Goal: Information Seeking & Learning: Learn about a topic

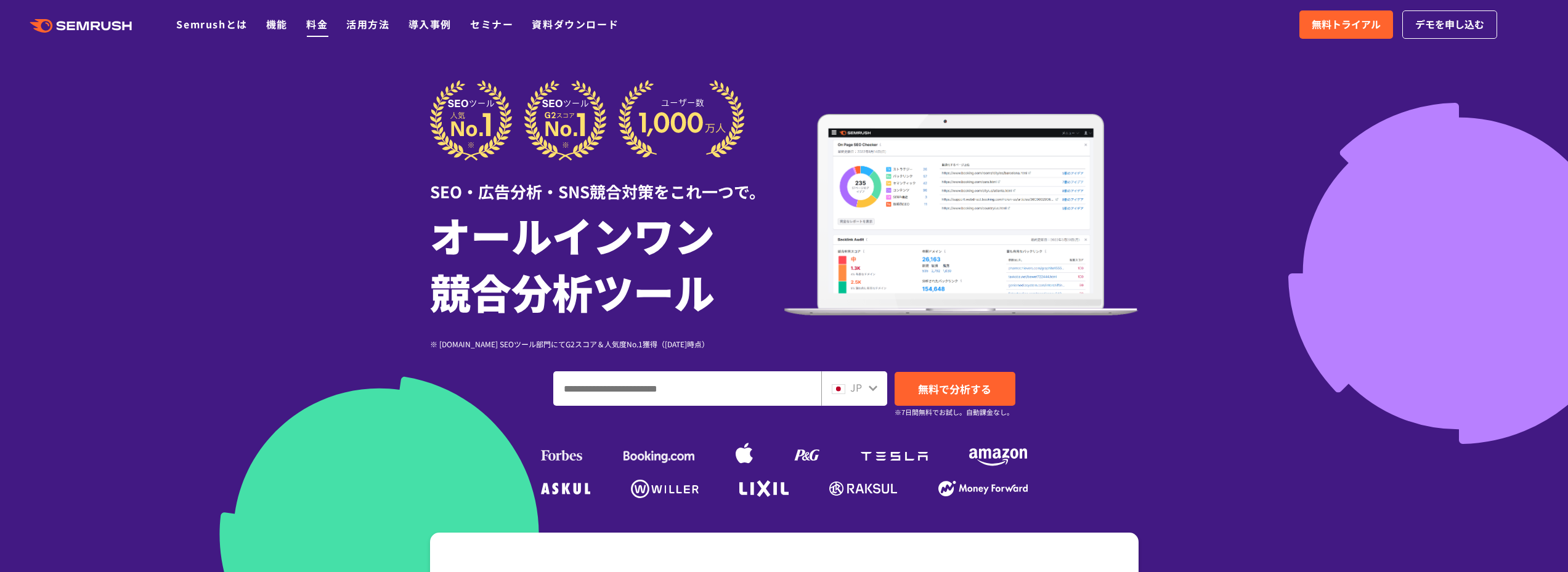
click at [319, 25] on link "料金" at bounding box center [317, 24] width 21 height 15
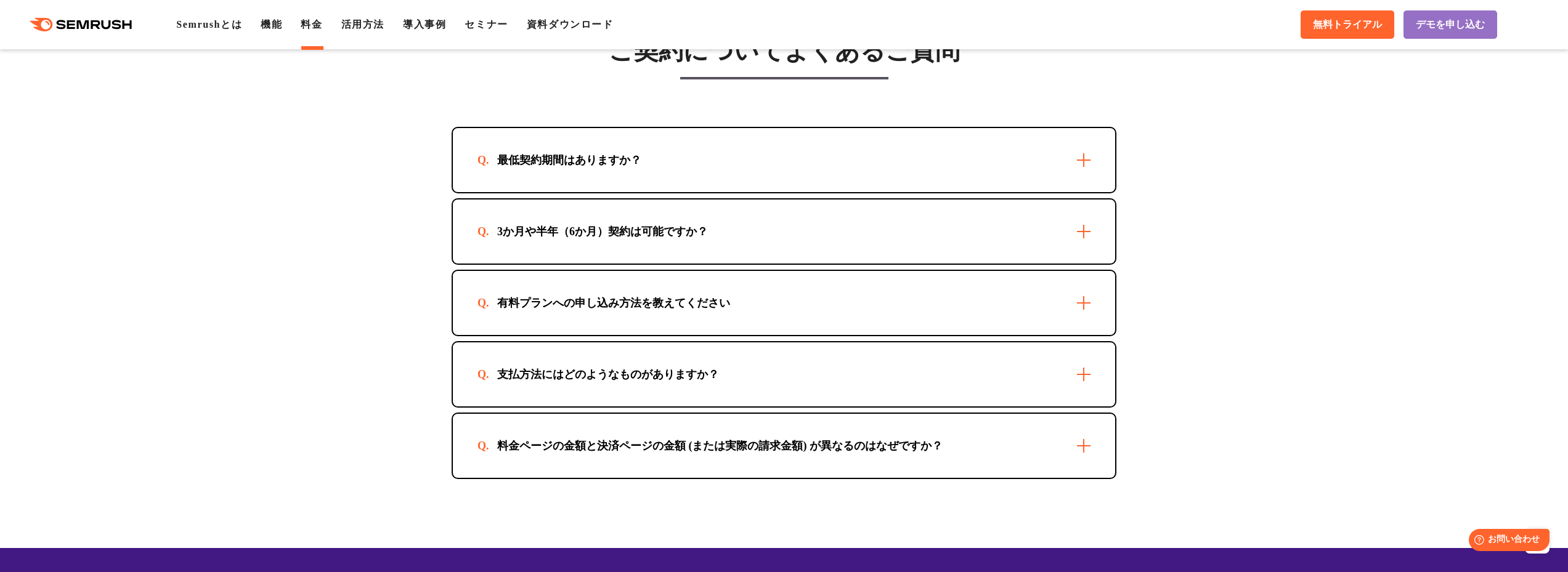
scroll to position [3507, 0]
click at [1086, 178] on div "最低契約期間はありますか？" at bounding box center [784, 159] width 662 height 64
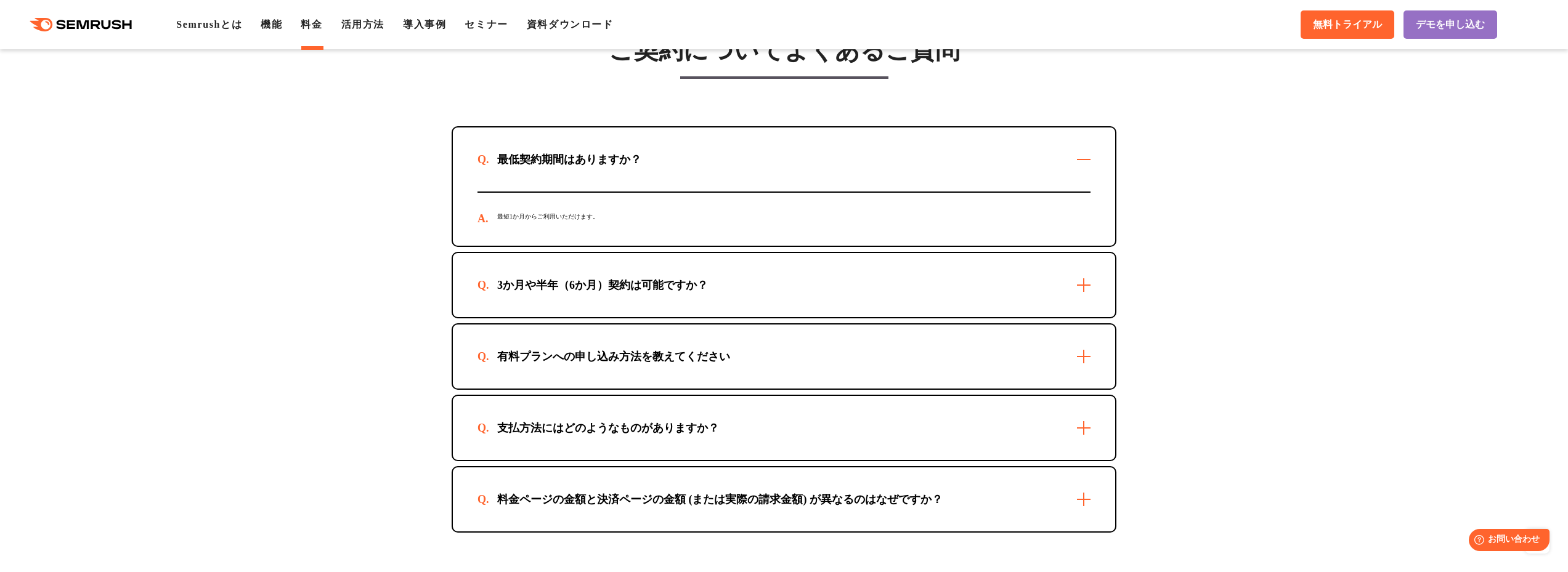
click at [1086, 178] on div "最低契約期間はありますか？" at bounding box center [784, 159] width 662 height 64
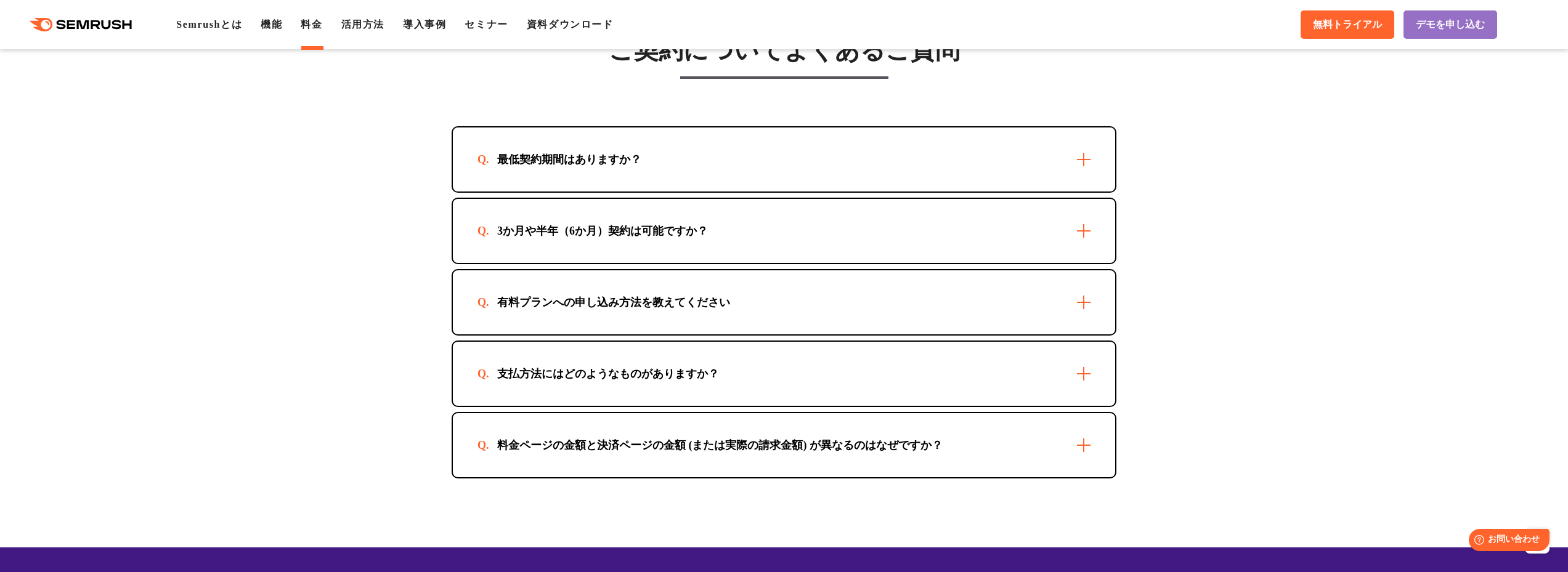
click at [1078, 239] on div "3か月や半年（6か月）契約は可能ですか？" at bounding box center [784, 230] width 662 height 64
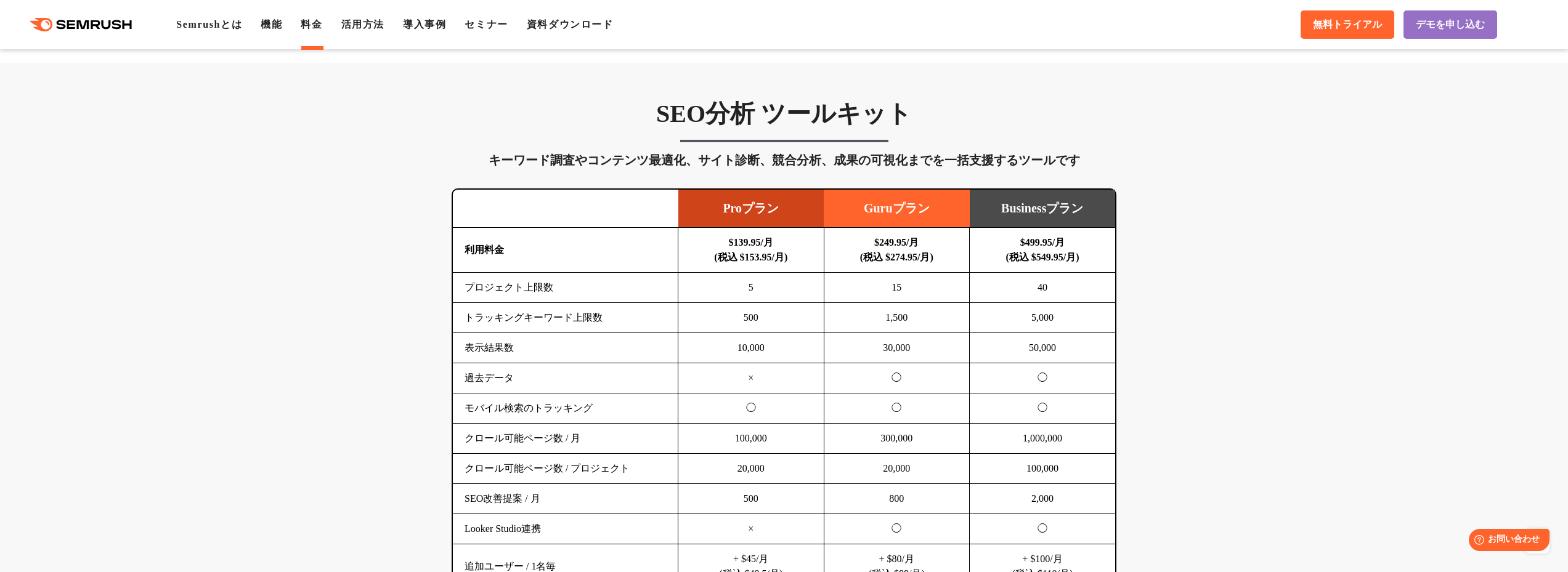
scroll to position [674, 0]
drag, startPoint x: 1007, startPoint y: 316, endPoint x: 1063, endPoint y: 326, distance: 56.9
click at [1063, 326] on td "5,000" at bounding box center [1043, 317] width 146 height 30
drag, startPoint x: 1009, startPoint y: 352, endPoint x: 1068, endPoint y: 352, distance: 59.0
click at [1068, 352] on td "50,000" at bounding box center [1043, 347] width 146 height 30
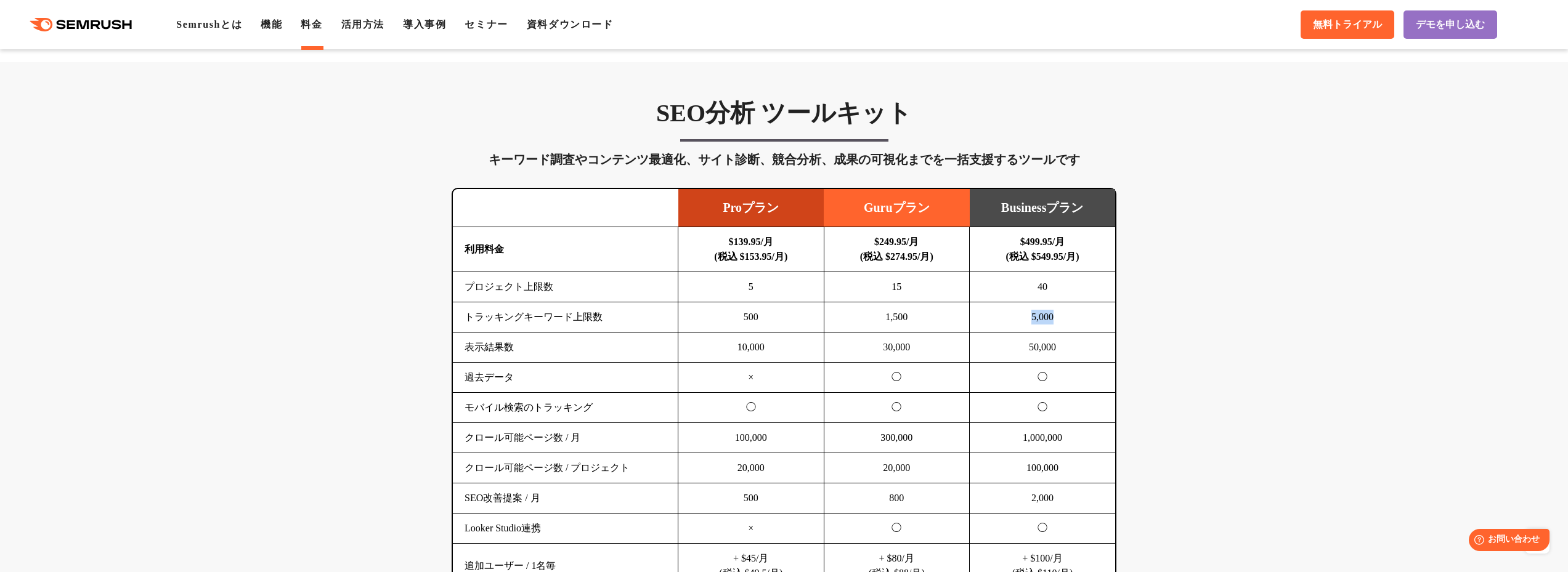
drag, startPoint x: 1010, startPoint y: 320, endPoint x: 1057, endPoint y: 320, distance: 47.0
click at [1057, 320] on td "5,000" at bounding box center [1043, 317] width 146 height 30
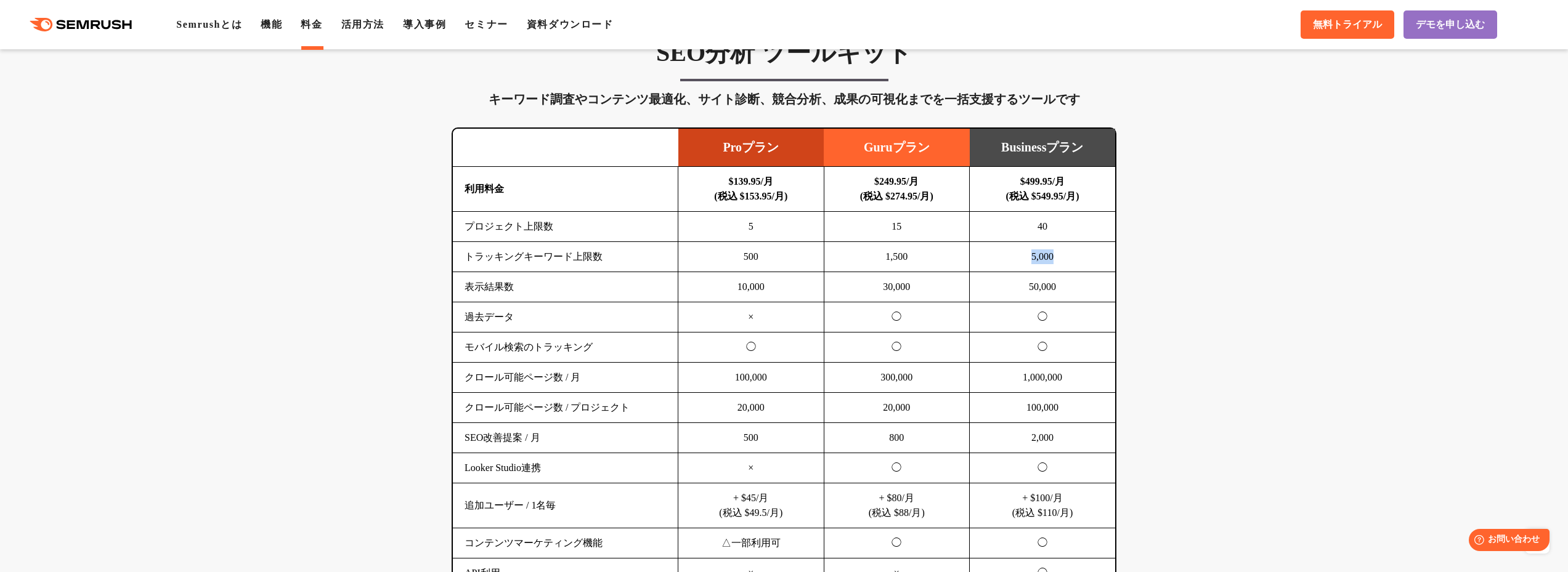
scroll to position [735, 0]
drag, startPoint x: 734, startPoint y: 318, endPoint x: 756, endPoint y: 312, distance: 22.8
click at [756, 312] on td "×" at bounding box center [751, 316] width 146 height 30
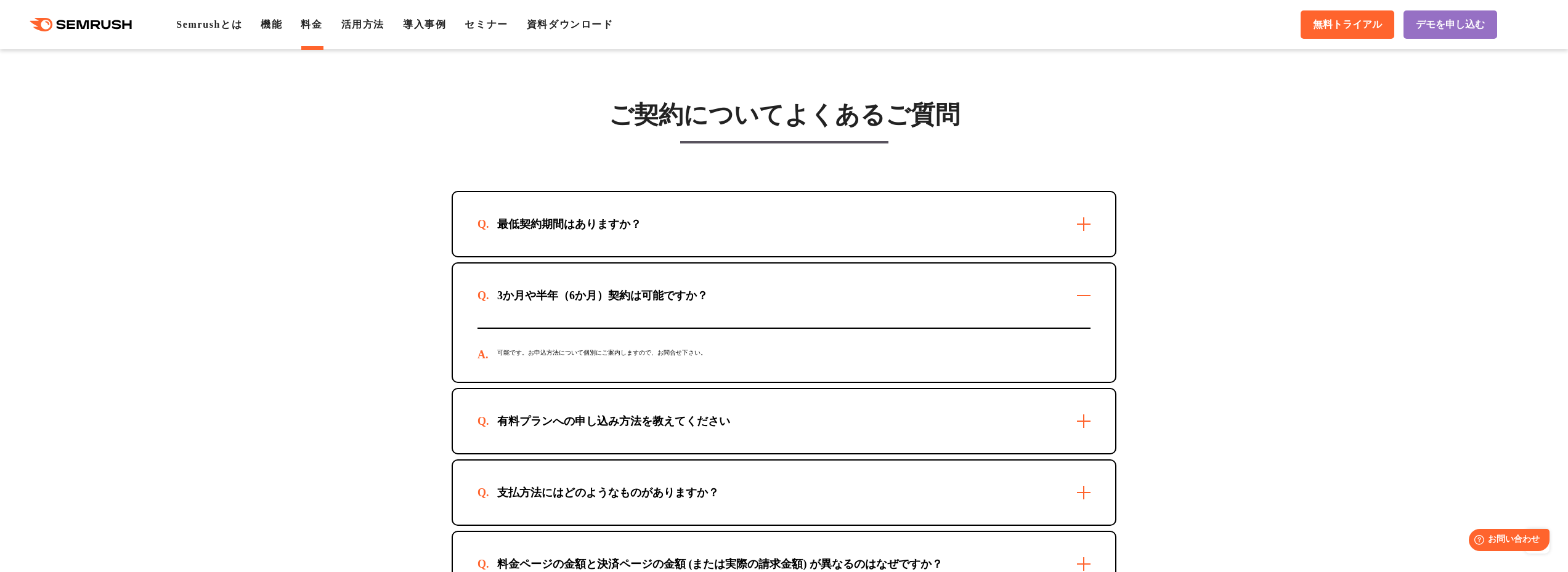
scroll to position [3443, 0]
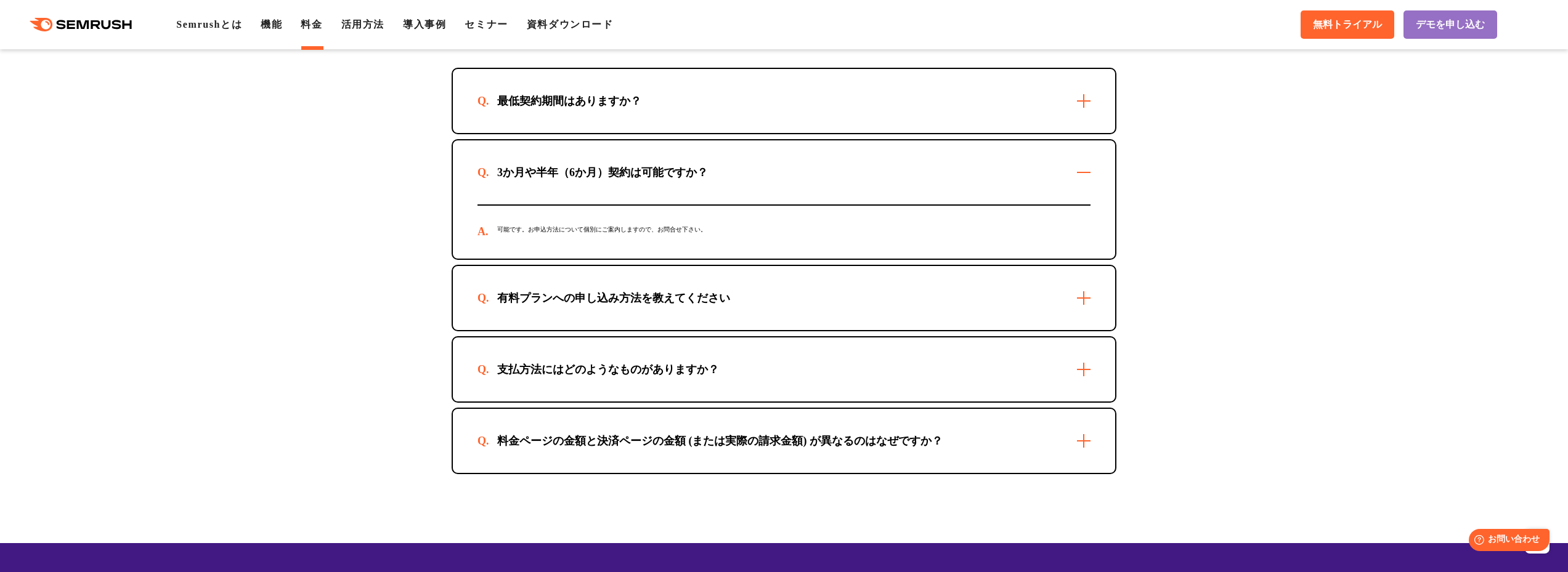
click at [1090, 321] on div "有料プランへの申し込み方法を教えてください" at bounding box center [784, 297] width 662 height 64
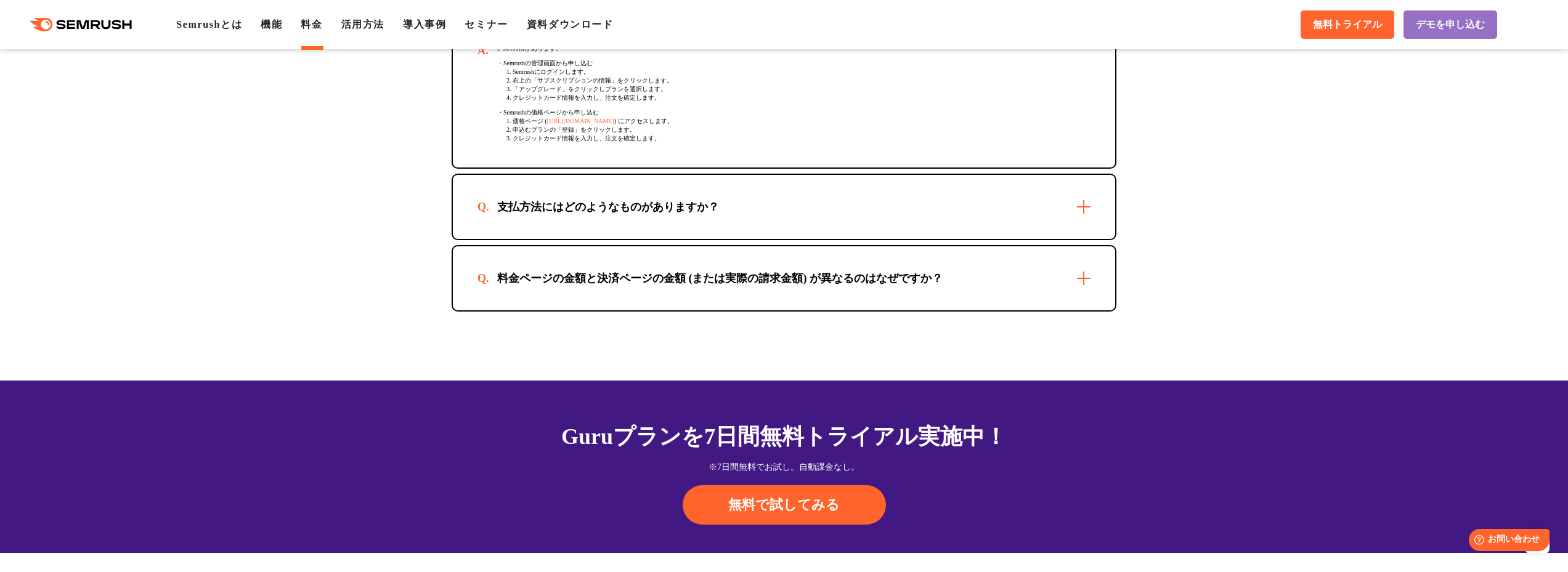
scroll to position [3873, 0]
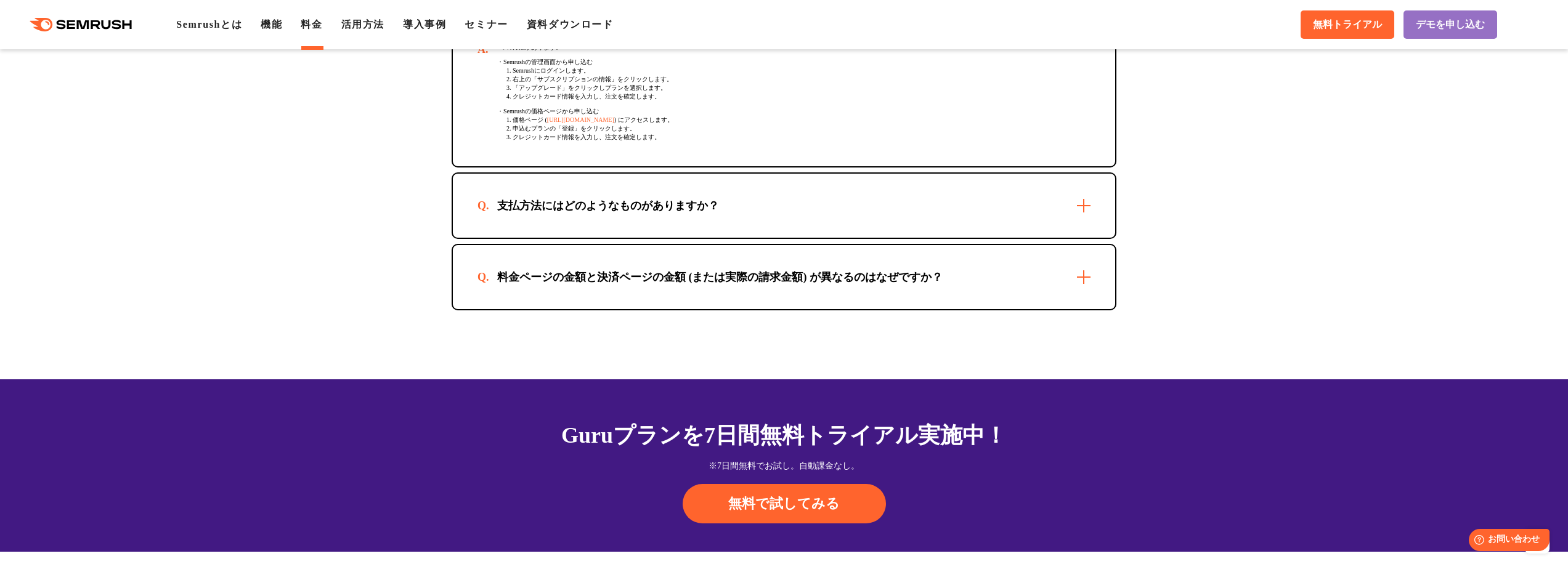
click at [1063, 226] on div "支払方法にはどのようなものがありますか？" at bounding box center [784, 205] width 662 height 64
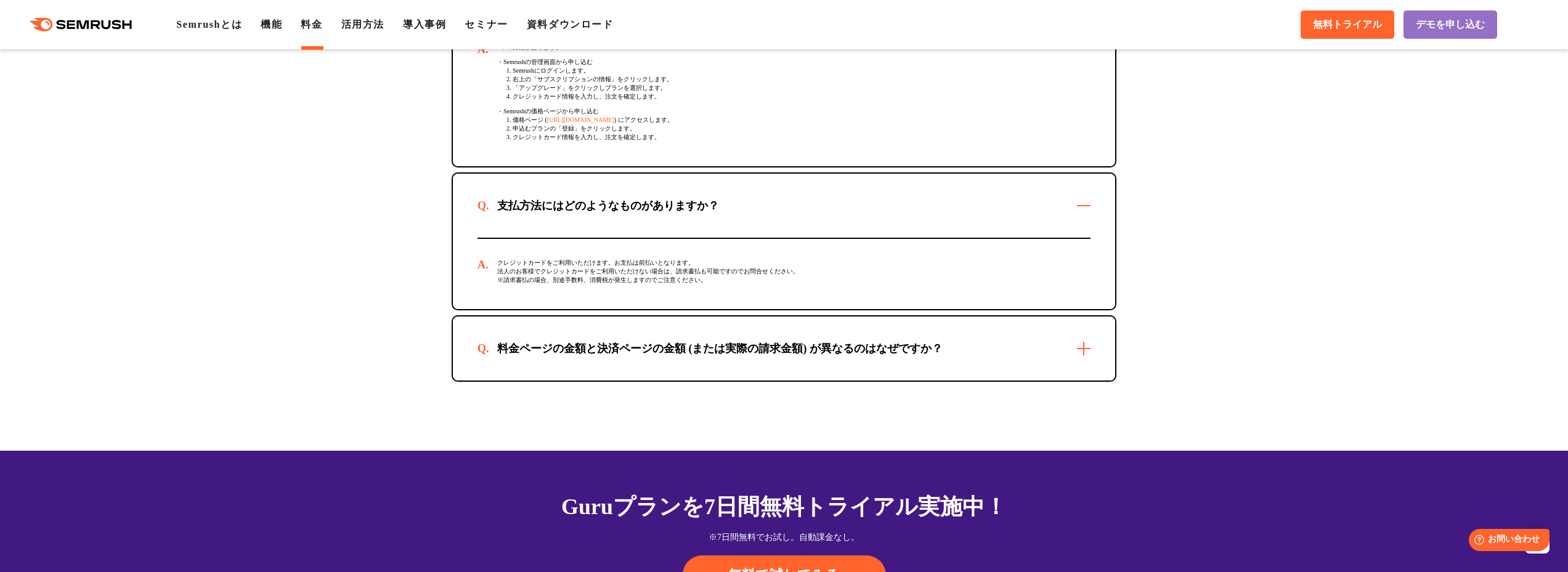
click at [1019, 372] on div "料金ページの金額と決済ページの金額 (または実際の請求金額) が異なるのはなぜですか？" at bounding box center [784, 348] width 662 height 64
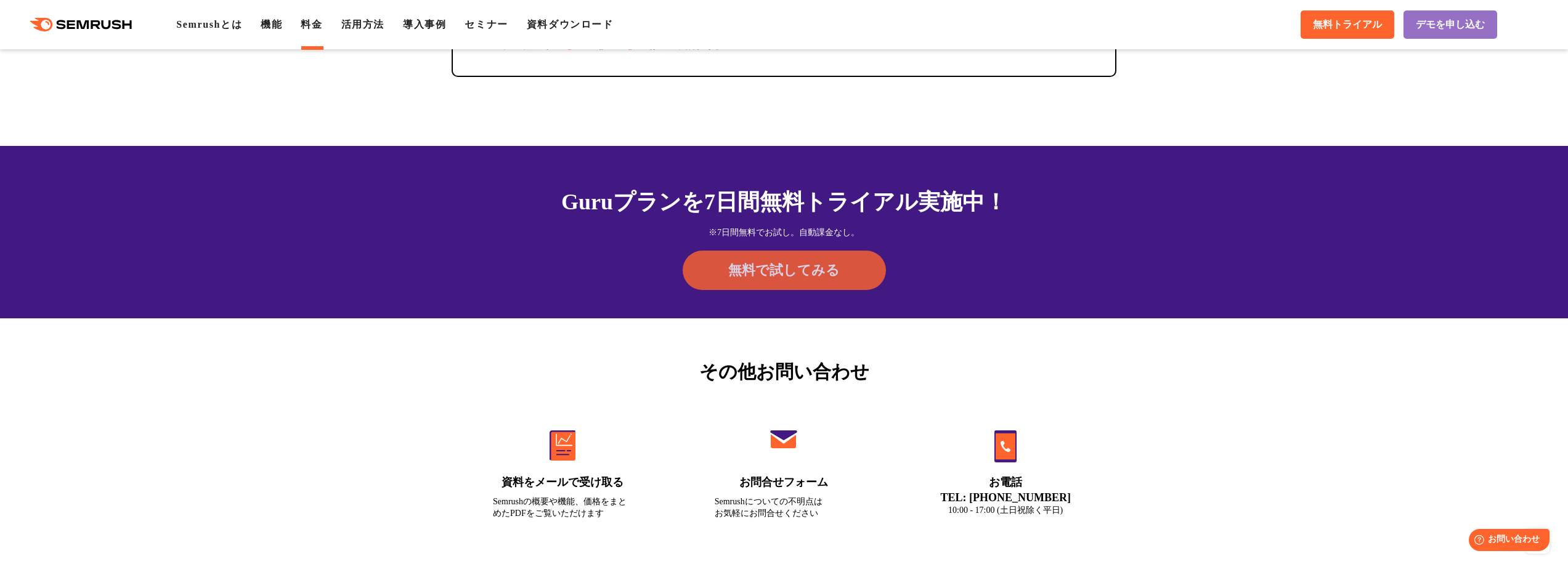
scroll to position [4305, 0]
drag, startPoint x: 698, startPoint y: 232, endPoint x: 741, endPoint y: 228, distance: 43.2
click at [741, 219] on div "Guruプランを7日間 無料トライアル実施中！" at bounding box center [784, 203] width 665 height 33
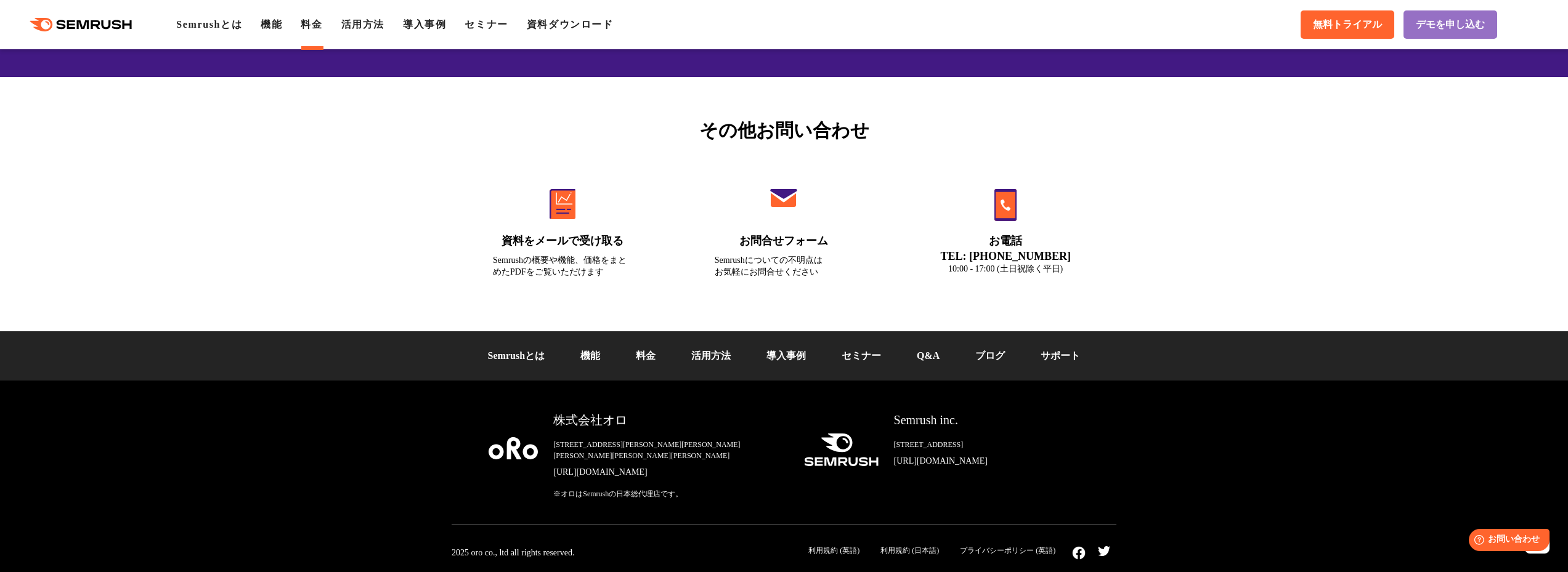
scroll to position [4570, 0]
click at [789, 361] on link "導入事例" at bounding box center [786, 355] width 39 height 10
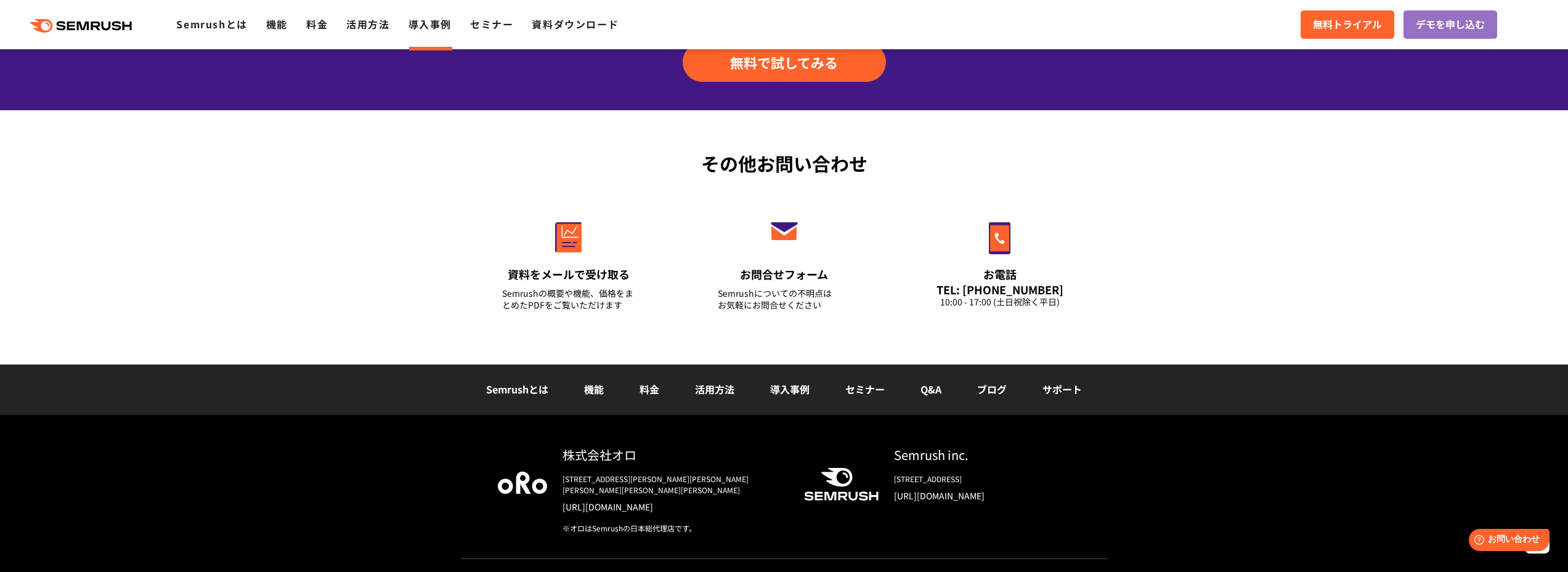
scroll to position [1556, 0]
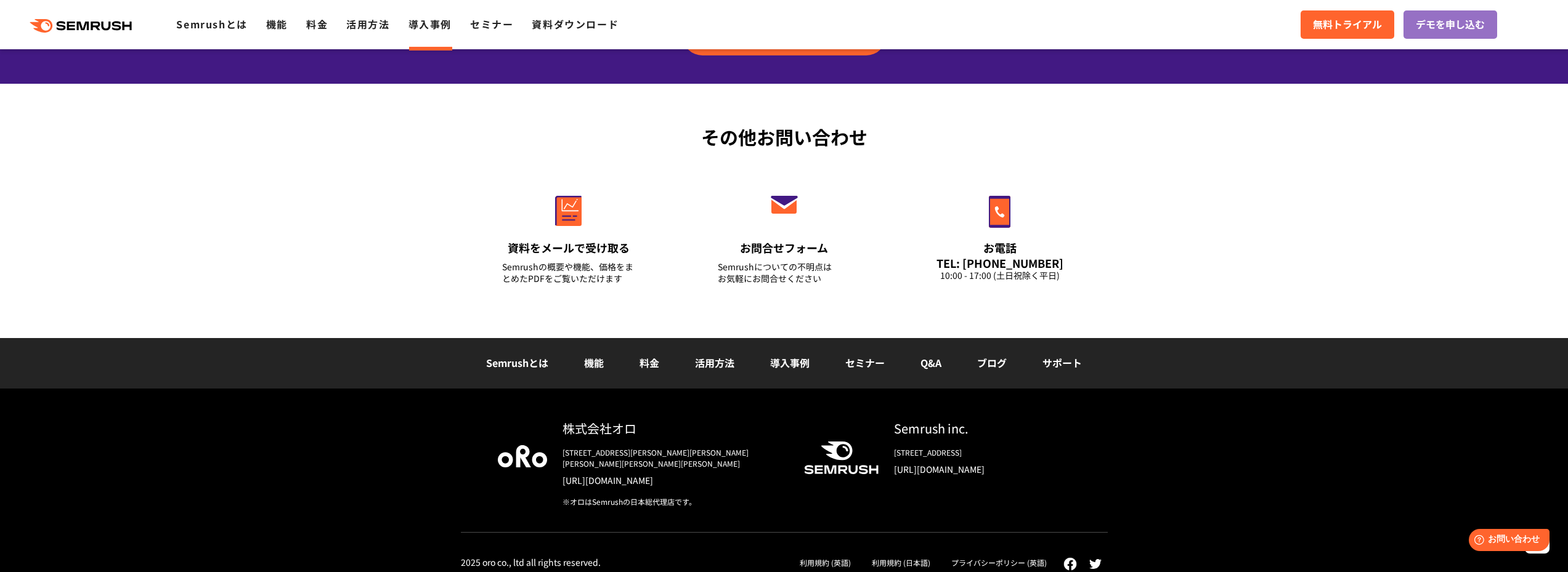
click at [917, 365] on li "Q&A" at bounding box center [931, 363] width 57 height 16
click at [922, 365] on link "Q&A" at bounding box center [931, 362] width 21 height 15
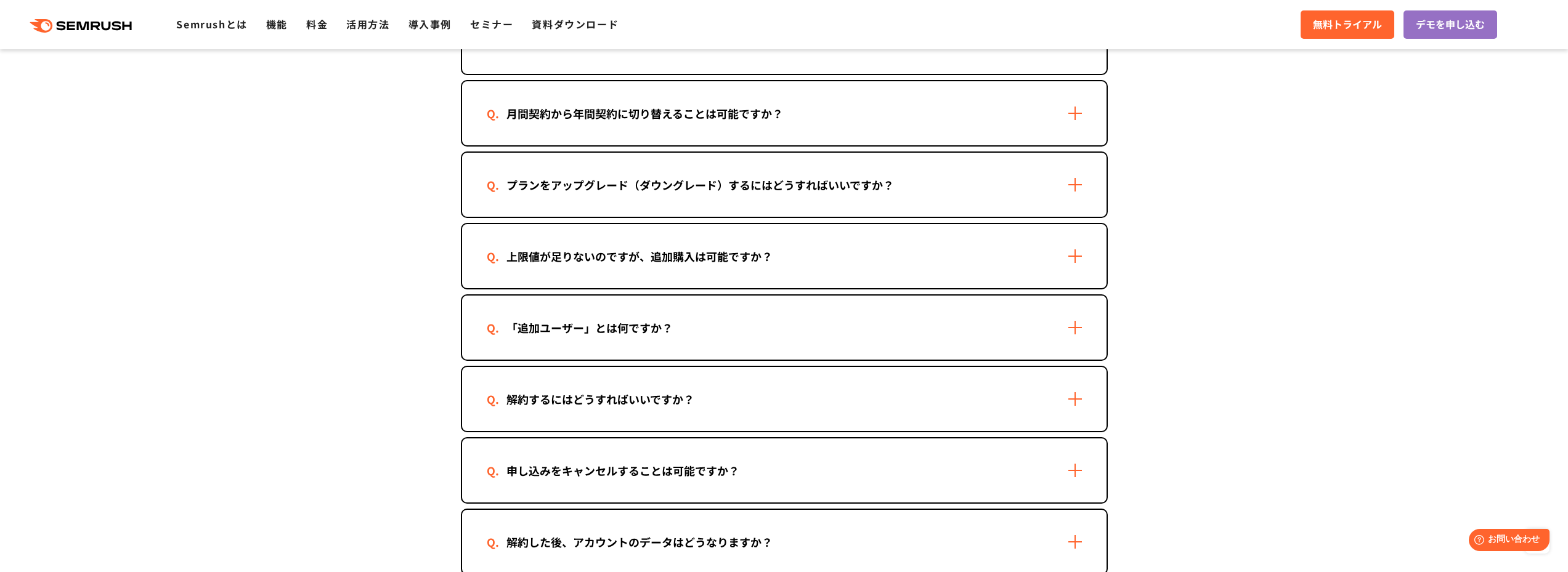
scroll to position [862, 0]
click at [1078, 193] on div "プランをアップグレード（ダウングレード）するにはどうすればいいですか？" at bounding box center [784, 184] width 644 height 64
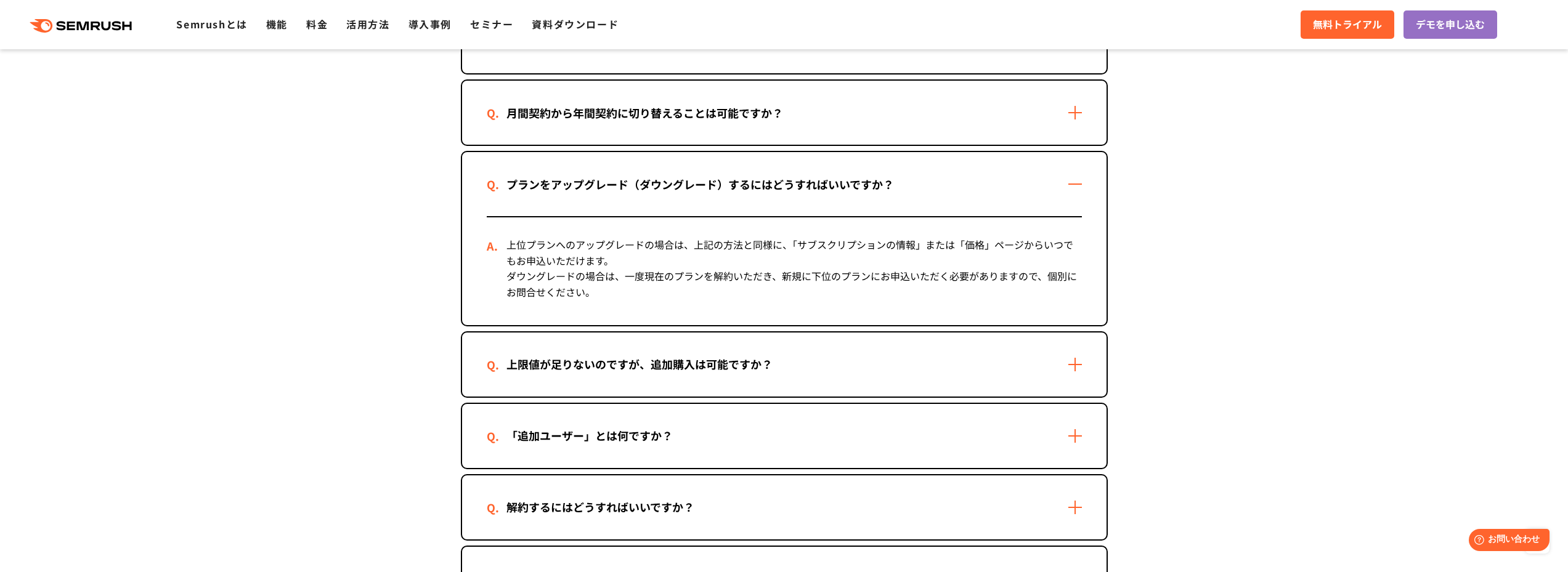
click at [1078, 193] on div "プランをアップグレード（ダウングレード）するにはどうすればいいですか？" at bounding box center [784, 184] width 644 height 64
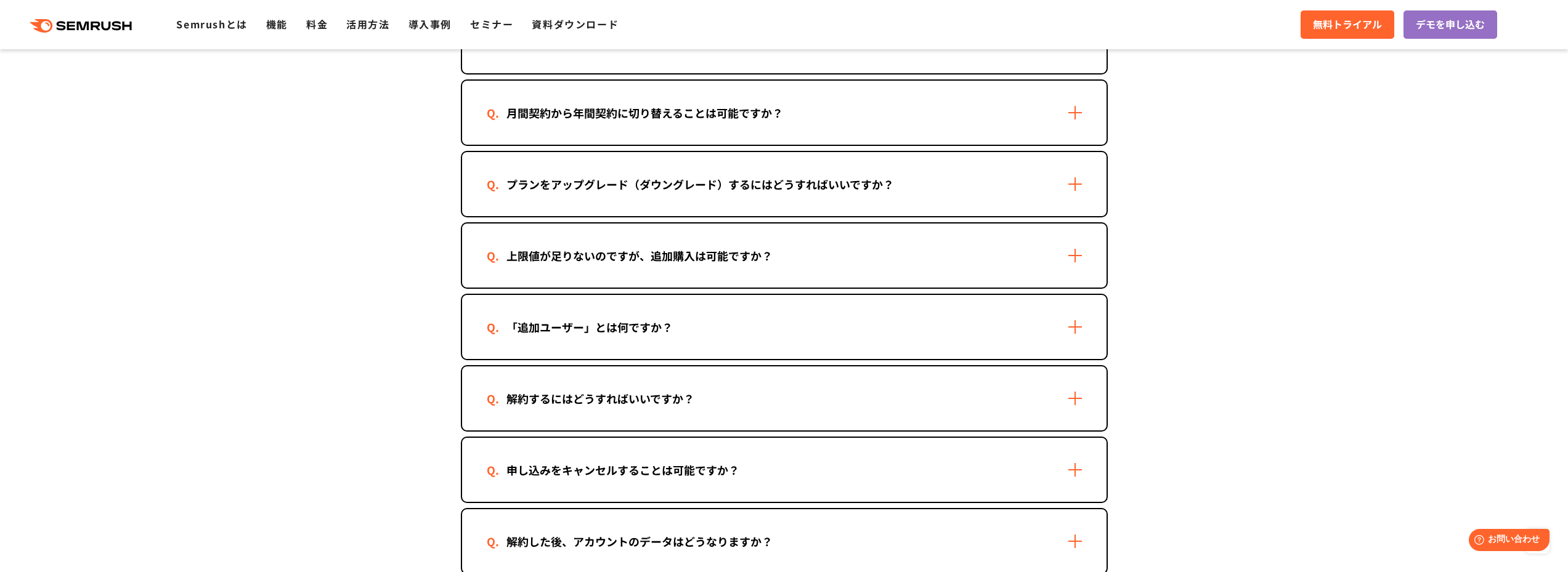
click at [1079, 252] on div "上限値が足りないのですが、追加購入は可能ですか？" at bounding box center [784, 255] width 644 height 64
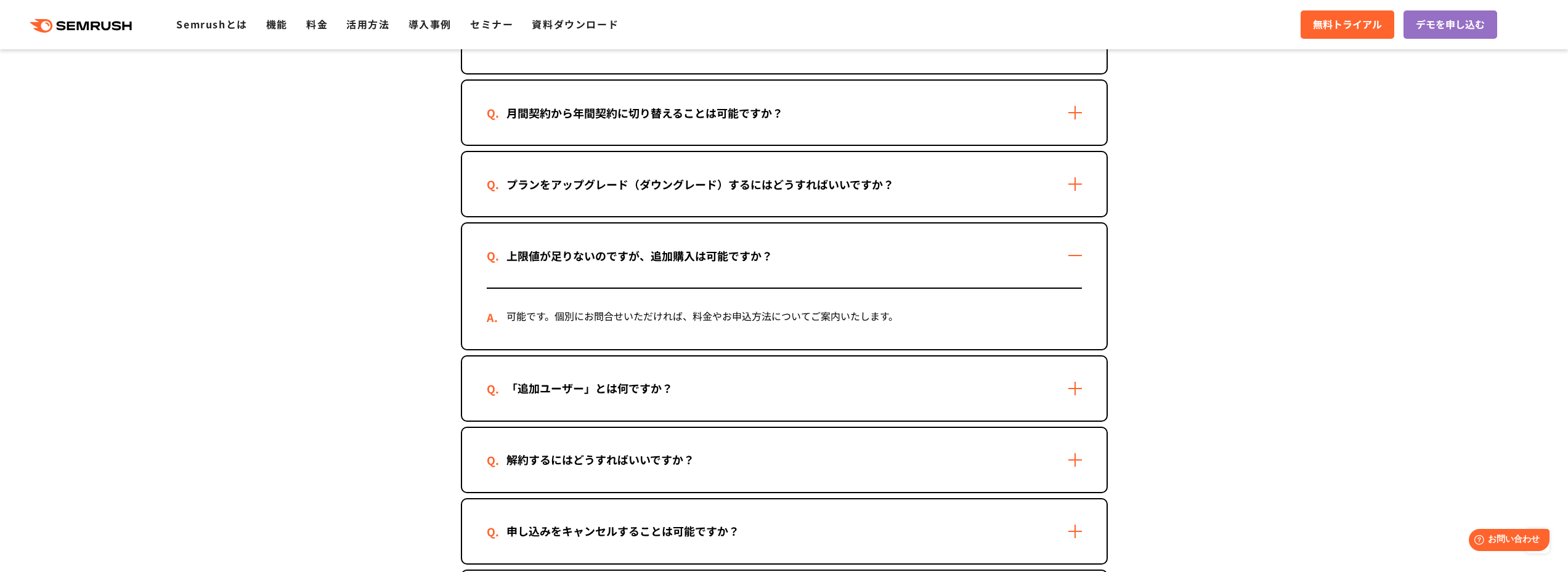
click at [1077, 255] on div "上限値が足りないのですが、追加購入は可能ですか？" at bounding box center [784, 255] width 644 height 64
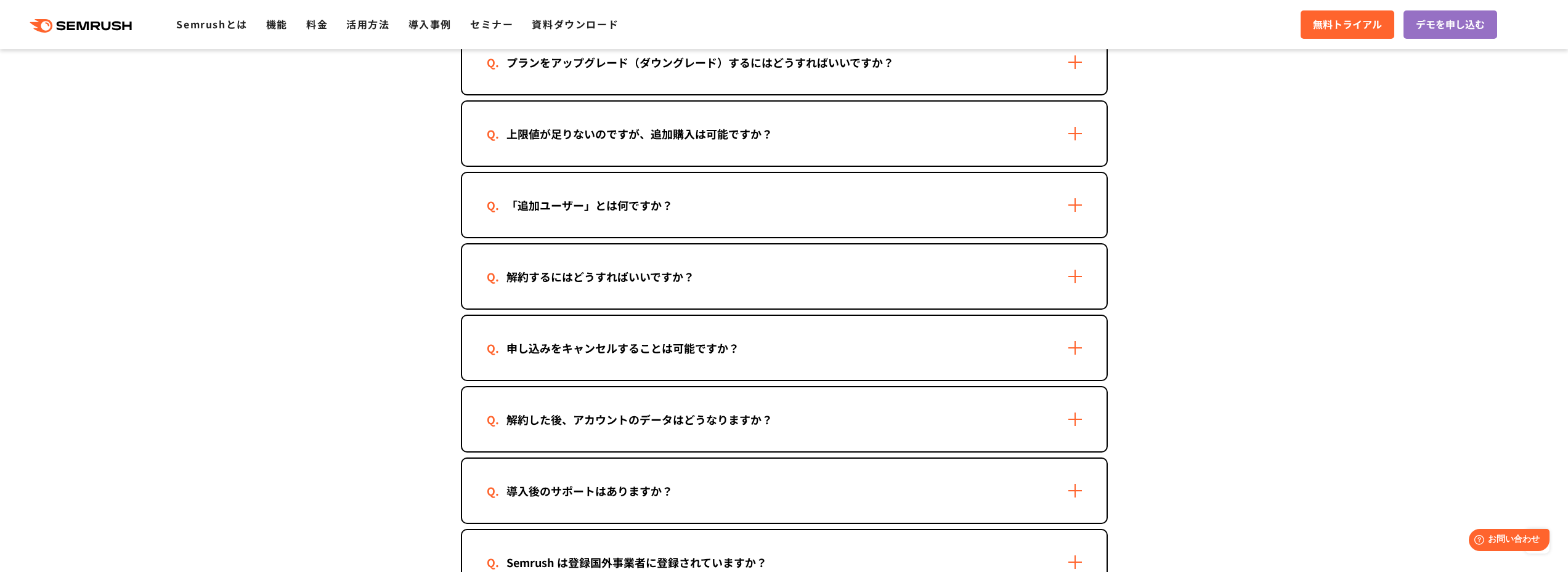
click at [1060, 257] on div "解約するにはどうすればいいですか？" at bounding box center [784, 276] width 644 height 64
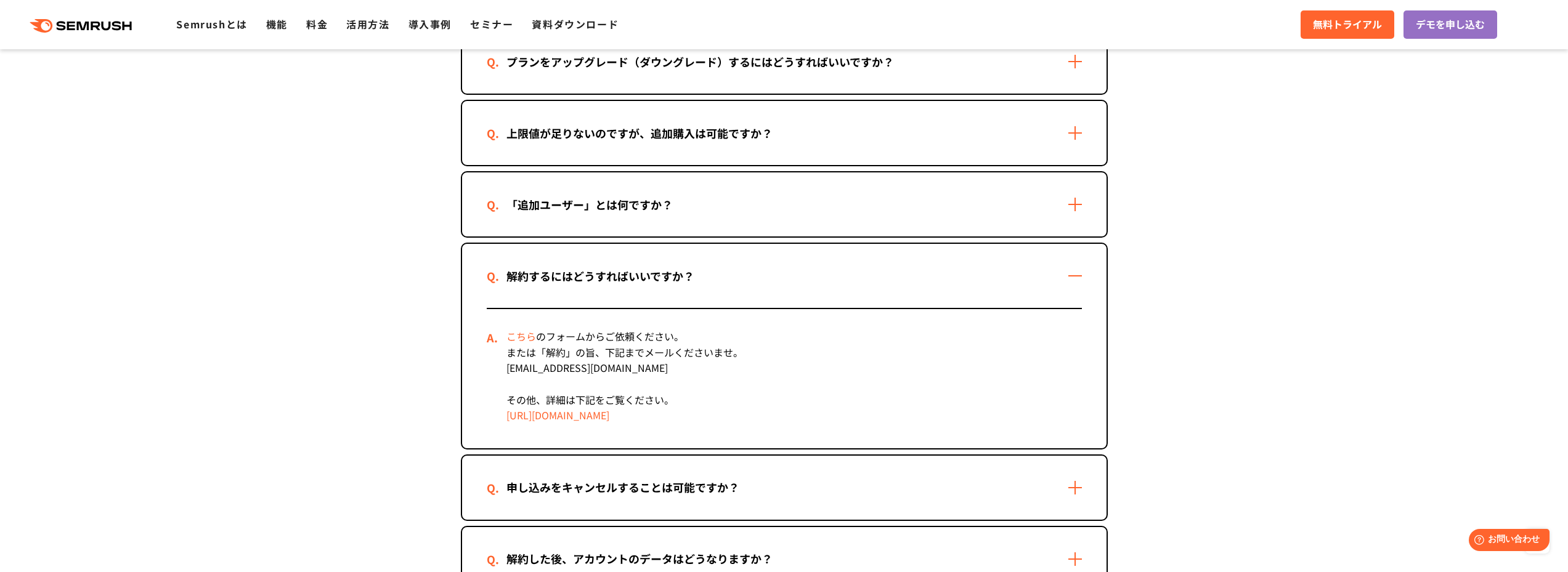
scroll to position [985, 0]
click at [1067, 269] on div "解約するにはどうすればいいですか？" at bounding box center [784, 275] width 644 height 64
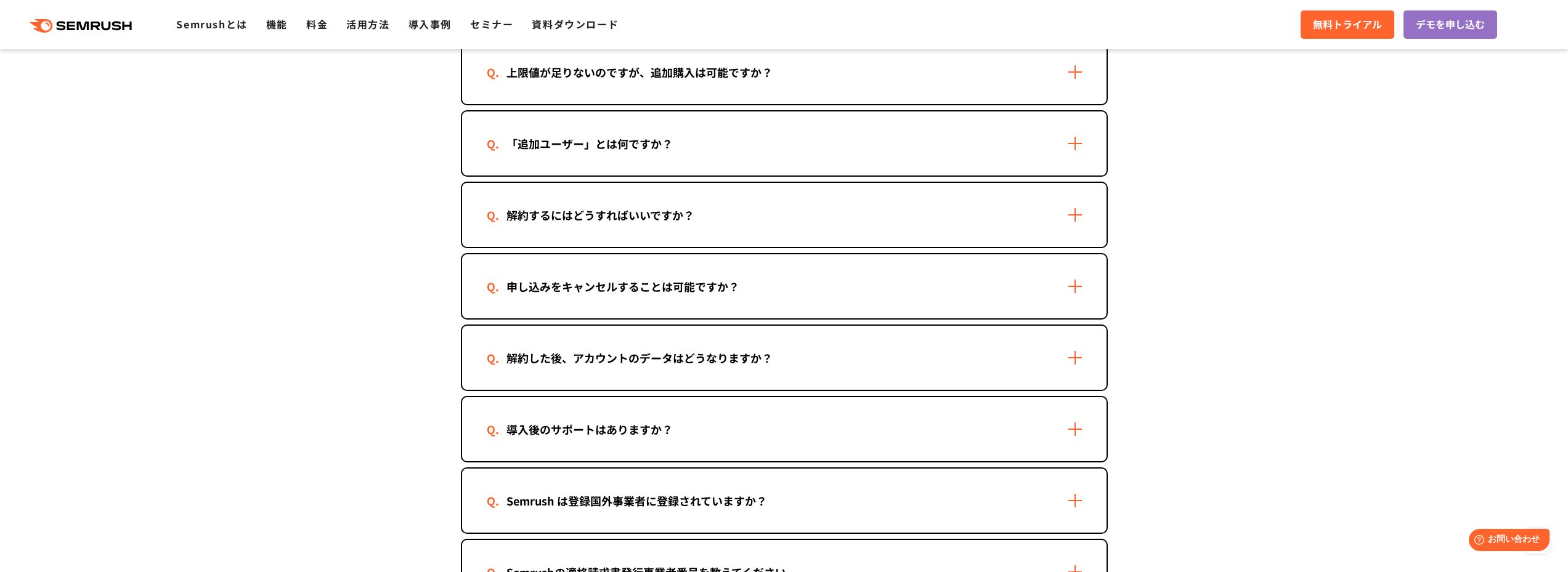
scroll to position [1045, 0]
click at [1067, 344] on div "解約した後、アカウントのデータはどうなりますか？" at bounding box center [784, 357] width 644 height 64
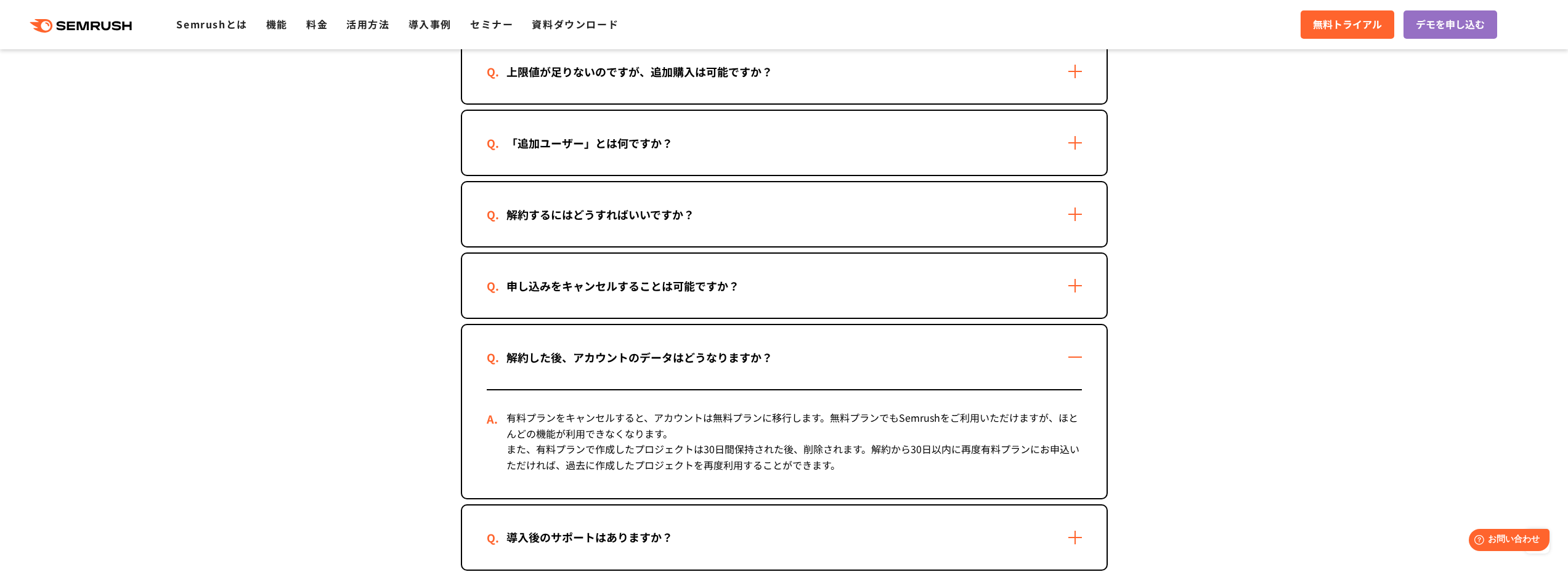
click at [1067, 344] on div "解約した後、アカウントのデータはどうなりますか？" at bounding box center [784, 357] width 644 height 64
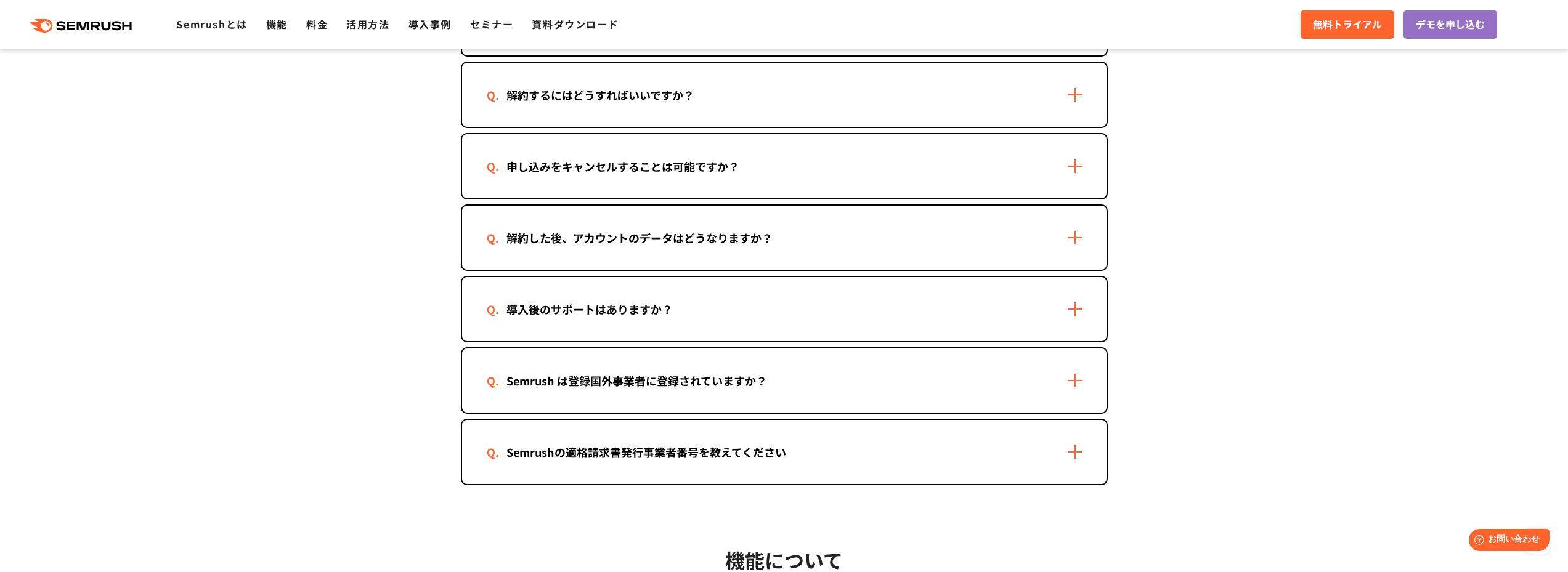
click at [1087, 311] on div "導入後のサポートはありますか？" at bounding box center [784, 308] width 644 height 64
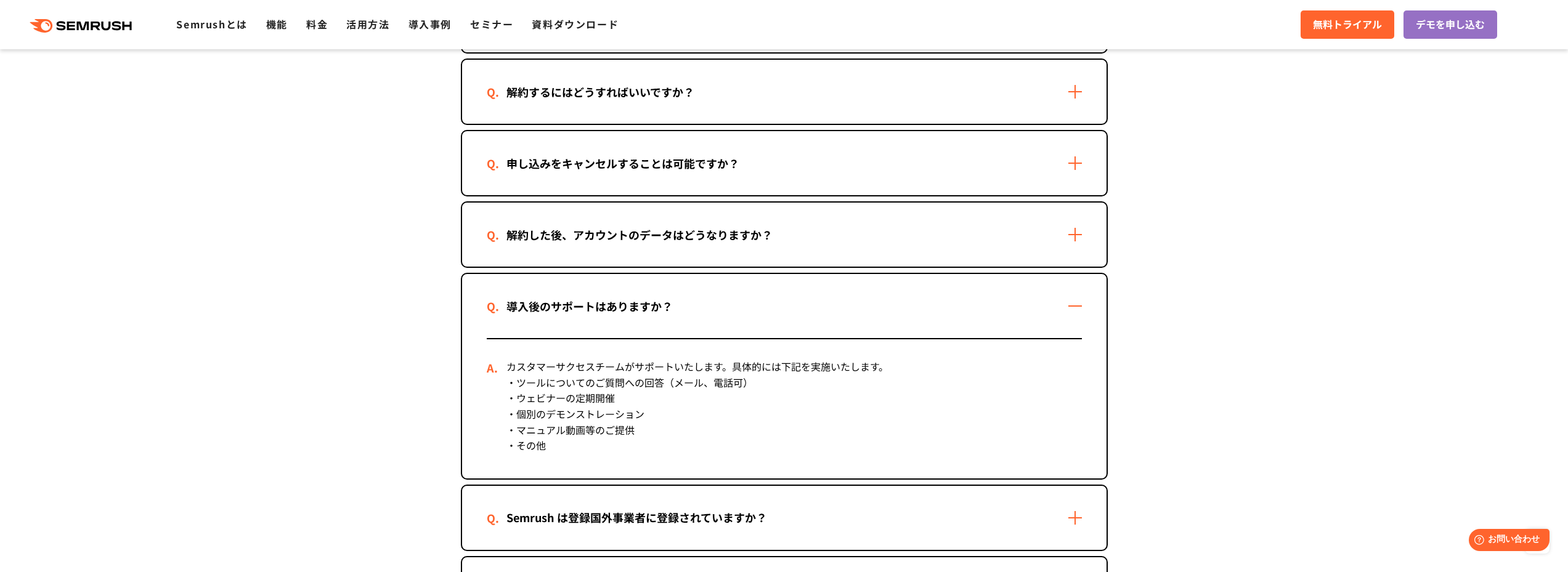
scroll to position [1168, 0]
click at [1085, 309] on div "導入後のサポートはありますか？" at bounding box center [784, 305] width 644 height 64
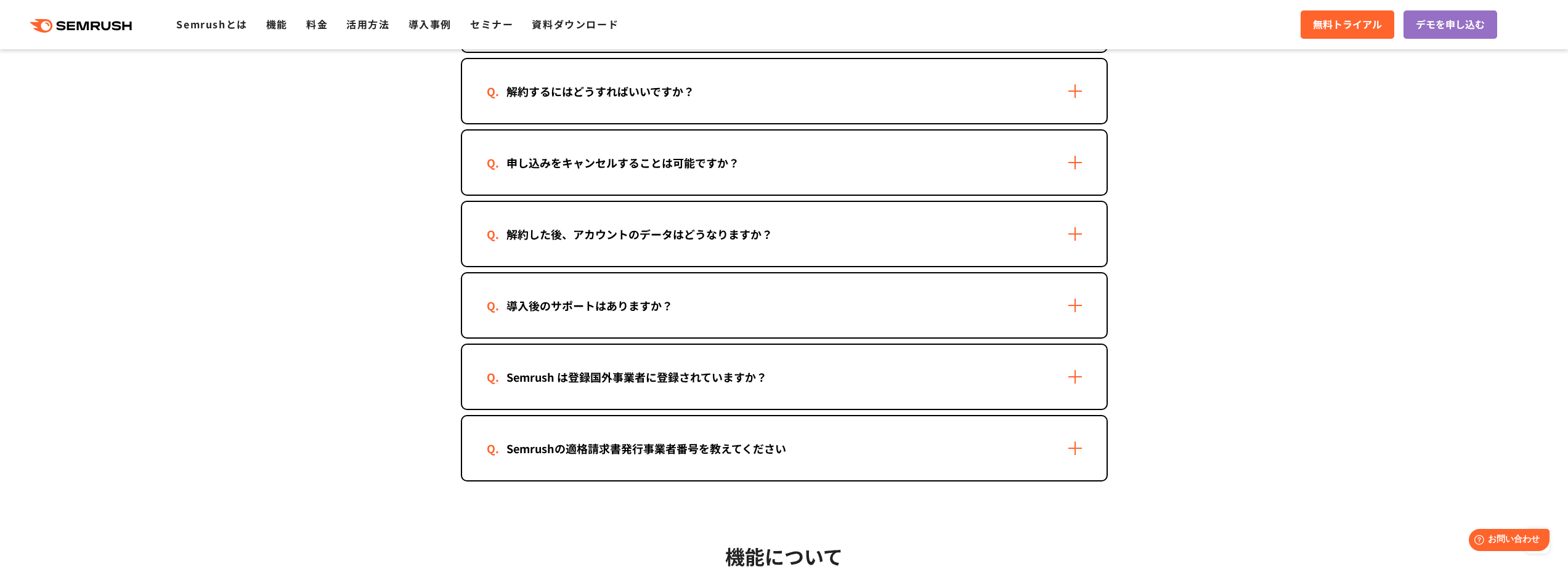
click at [1074, 373] on div "Semrush は登録国外事業者に登録されていますか？" at bounding box center [784, 376] width 644 height 64
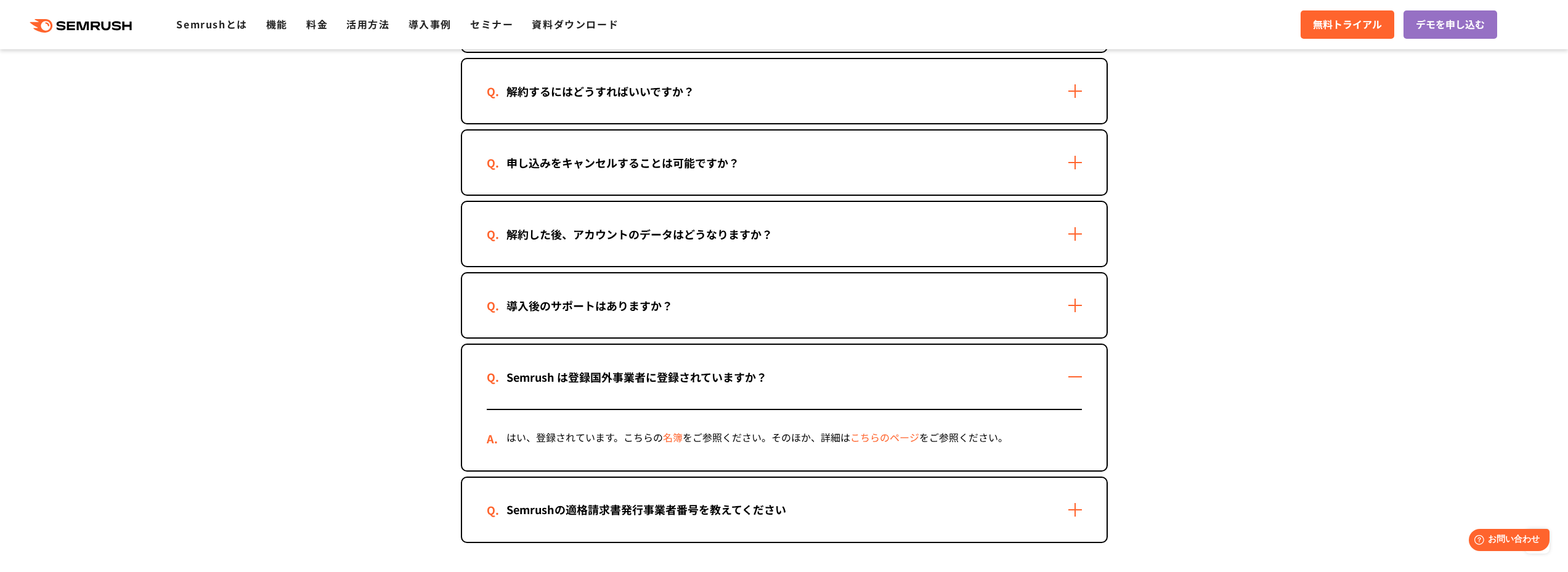
click at [1074, 373] on div "Semrush は登録国外事業者に登録されていますか？" at bounding box center [784, 376] width 644 height 64
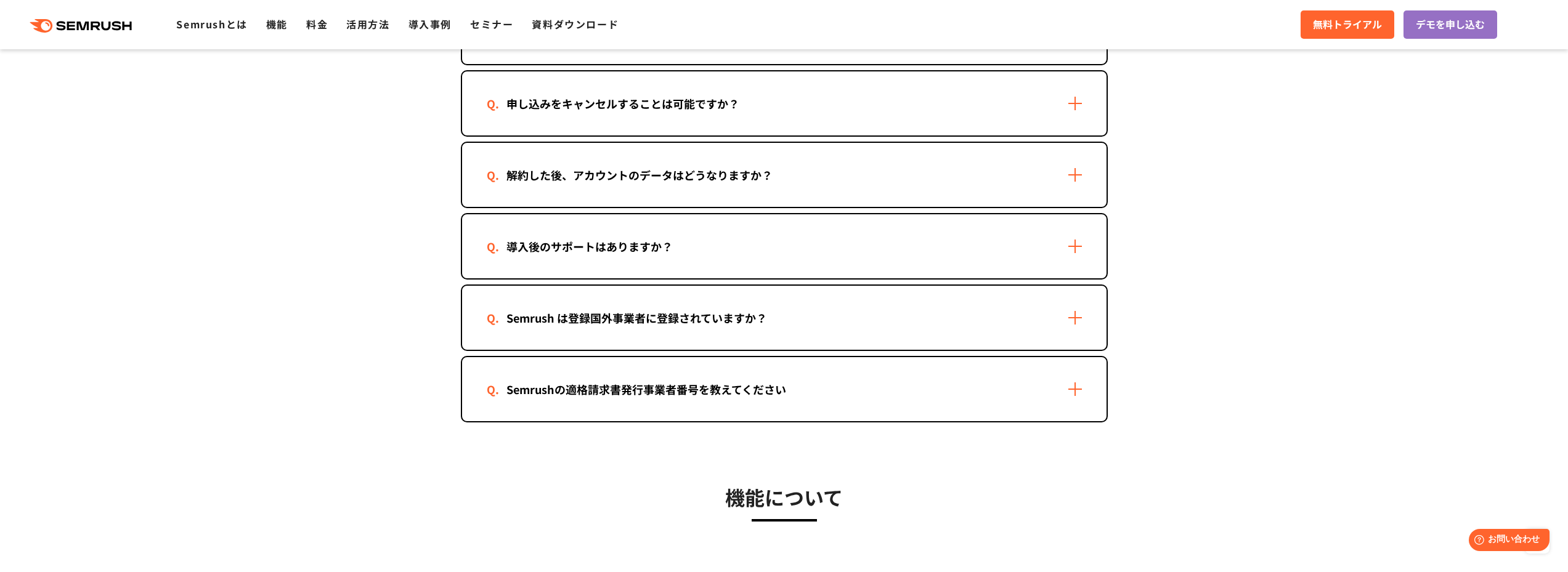
click at [1067, 375] on div "Semrushの適格請求書発行事業者番号を教えてください" at bounding box center [784, 389] width 644 height 64
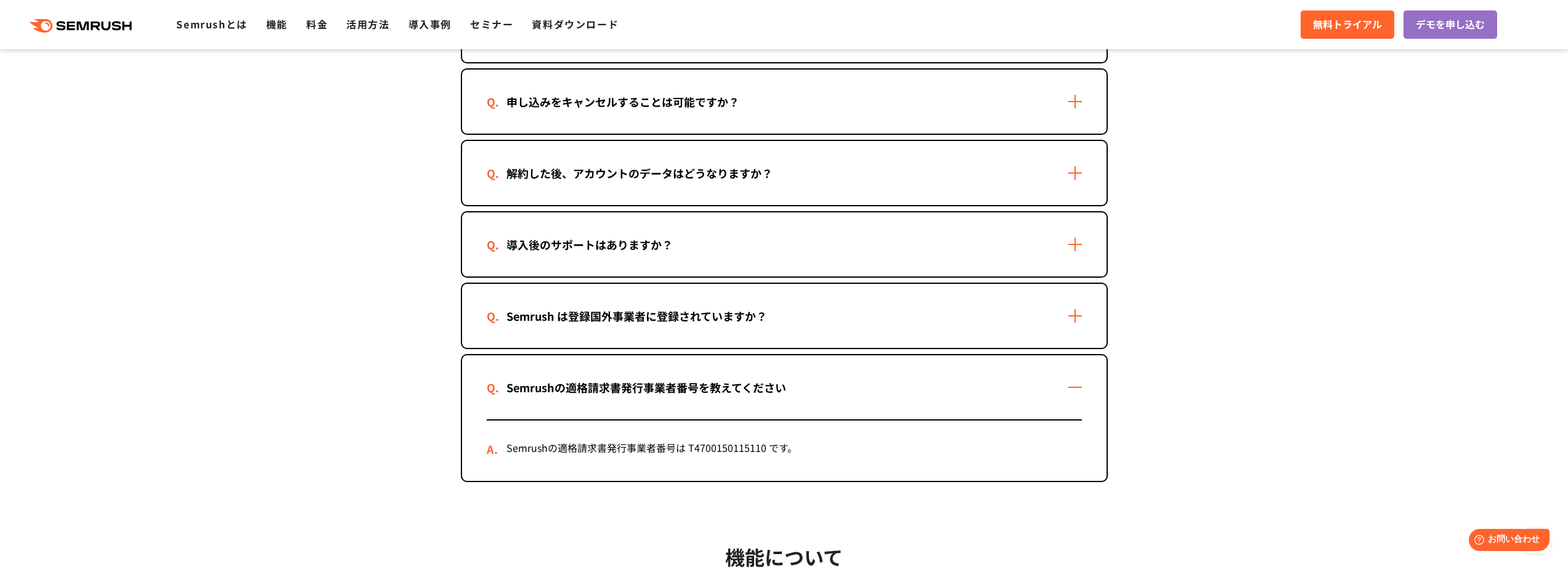
scroll to position [1230, 0]
click at [1067, 375] on div "Semrushの適格請求書発行事業者番号を教えてください" at bounding box center [784, 387] width 644 height 64
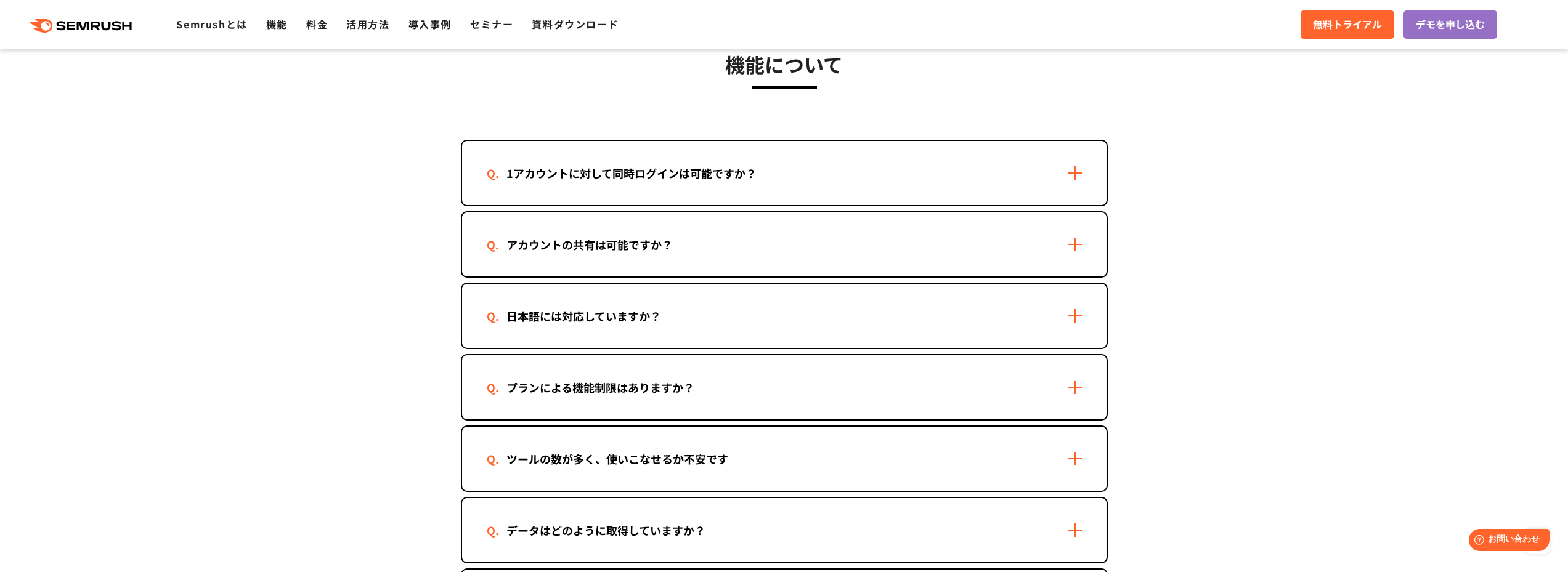
scroll to position [1662, 0]
click at [1075, 170] on div "1アカウントに対して同時ログインは可能ですか？" at bounding box center [784, 172] width 644 height 64
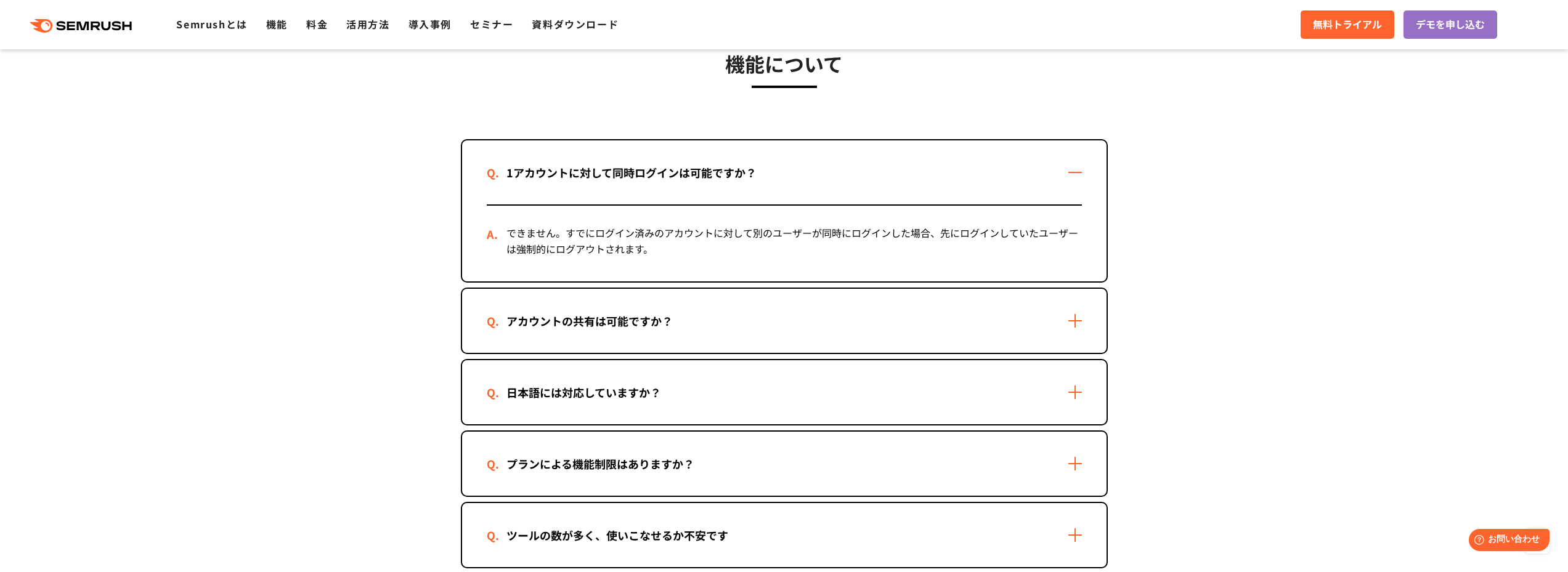
click at [1075, 170] on div "1アカウントに対して同時ログインは可能ですか？" at bounding box center [784, 172] width 644 height 64
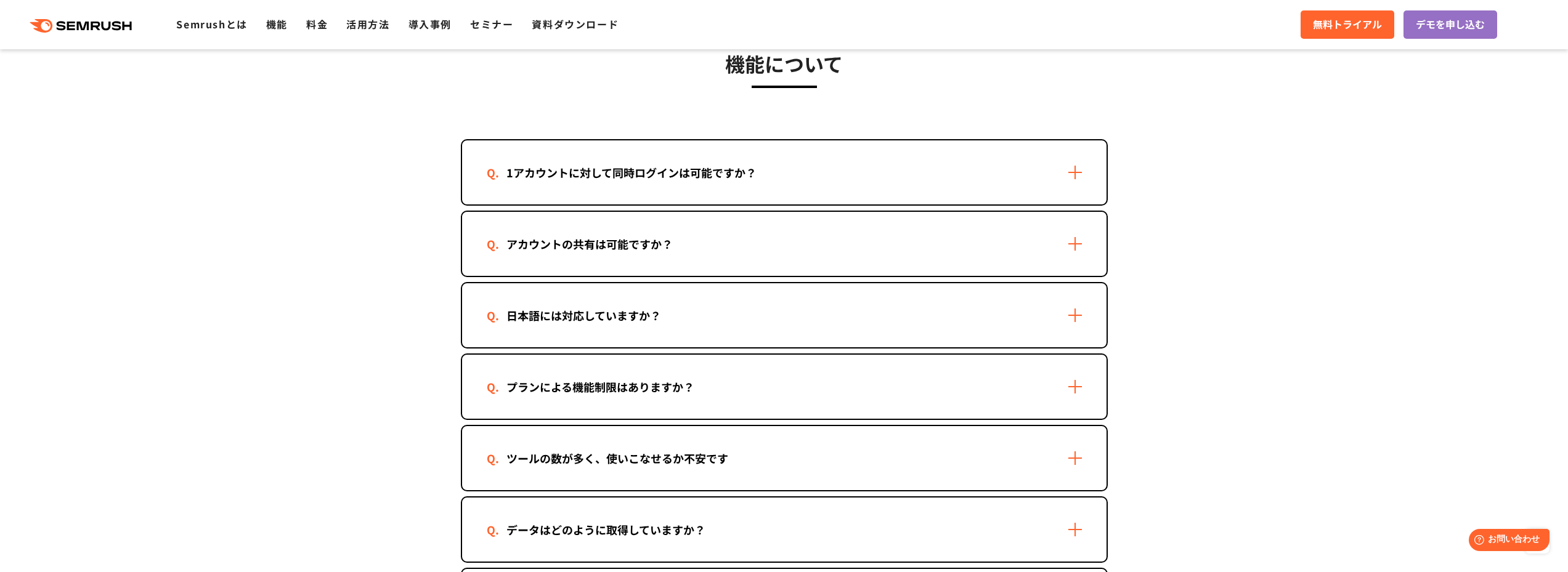
click at [1053, 227] on div "アカウントの共有は可能ですか？" at bounding box center [784, 243] width 644 height 64
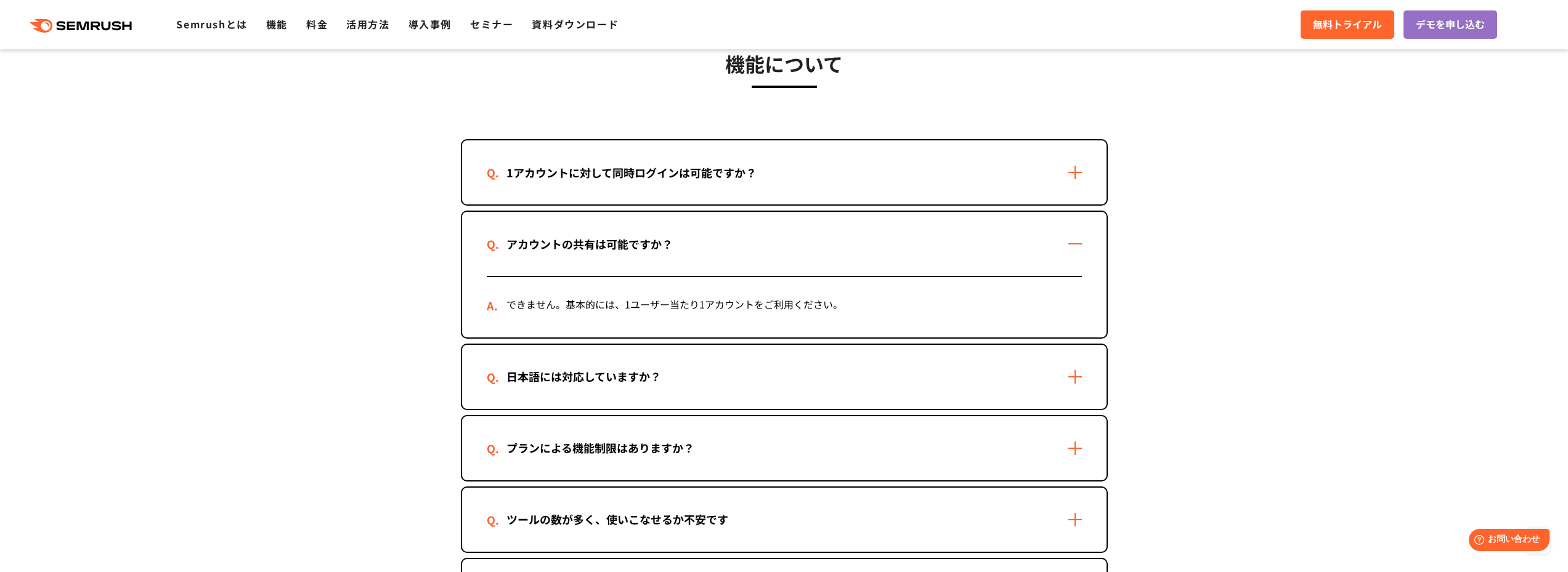
click at [1053, 227] on div "アカウントの共有は可能ですか？" at bounding box center [784, 243] width 644 height 64
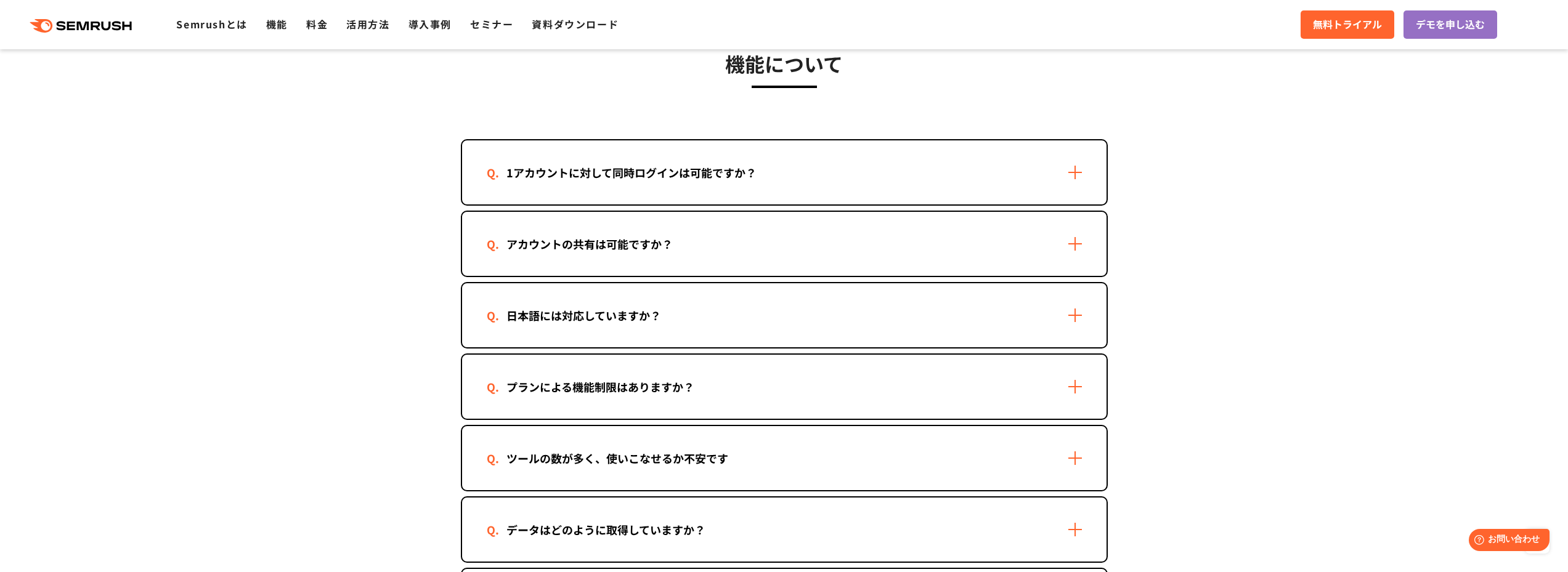
click at [1060, 312] on div "日本語には対応していますか？" at bounding box center [784, 315] width 644 height 64
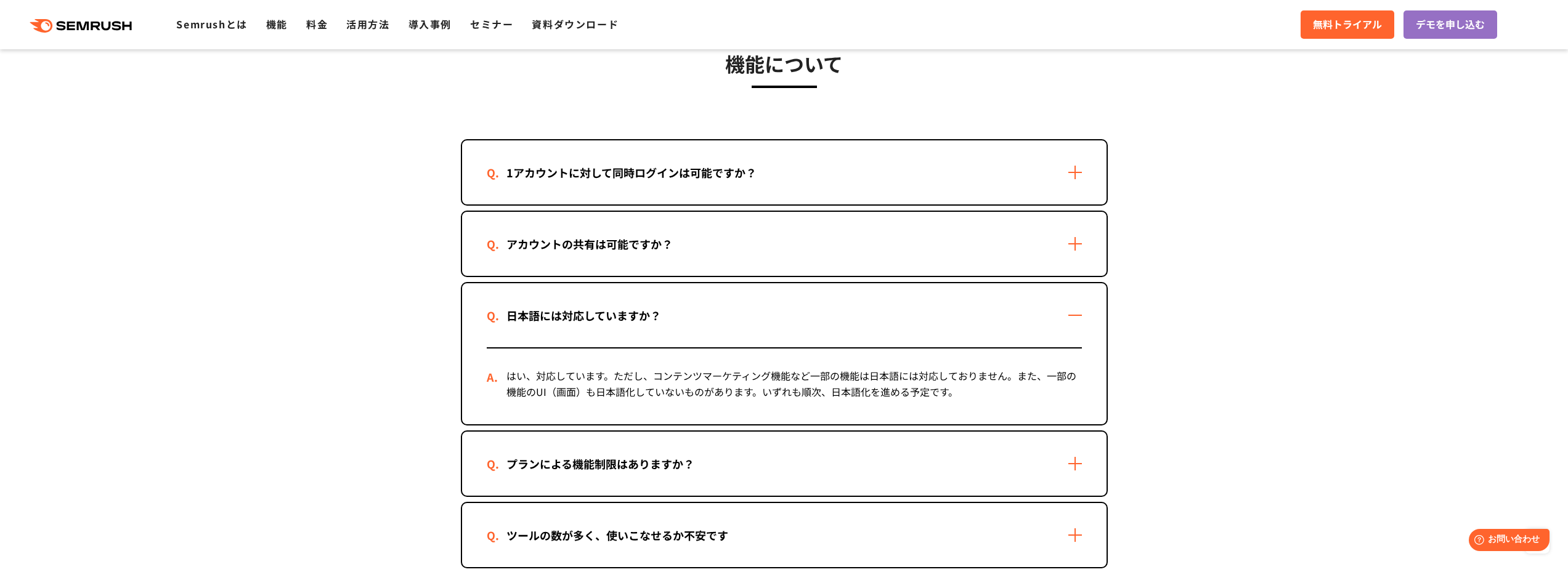
click at [1060, 312] on div "日本語には対応していますか？" at bounding box center [784, 315] width 644 height 64
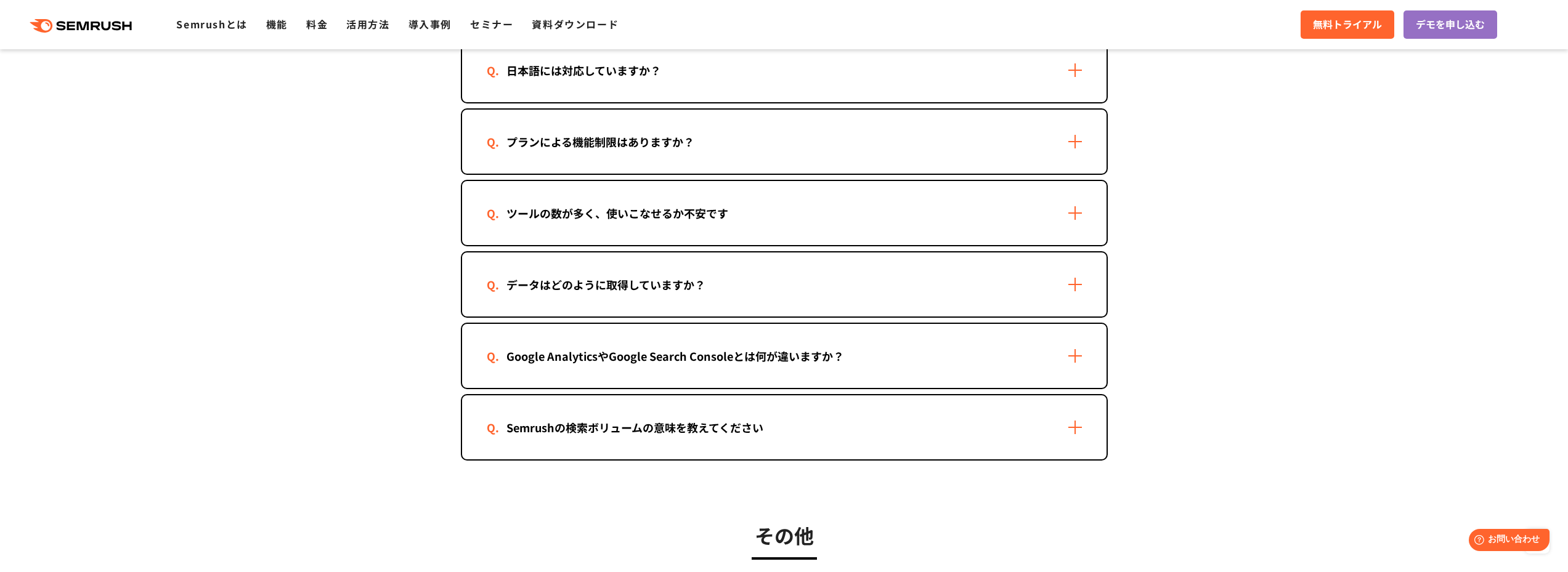
scroll to position [1907, 0]
click at [1070, 145] on div "プランによる機能制限はありますか？" at bounding box center [784, 140] width 644 height 64
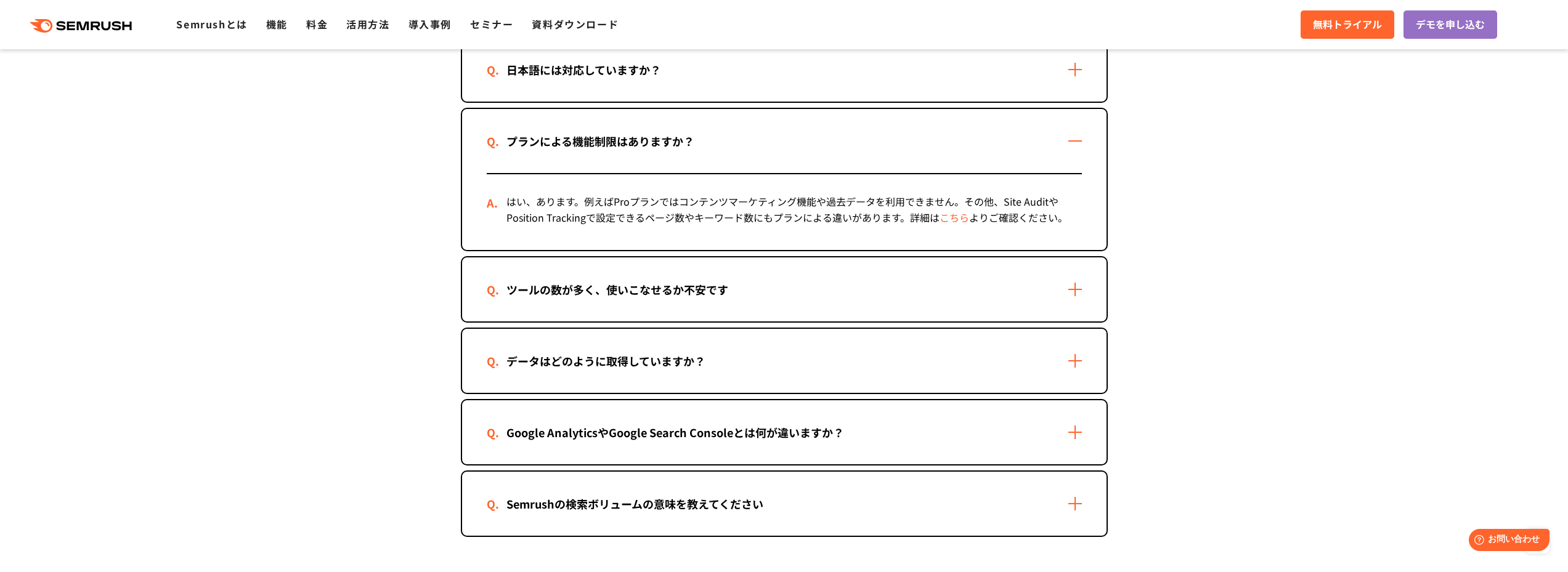
click at [1070, 145] on div "プランによる機能制限はありますか？" at bounding box center [784, 140] width 644 height 64
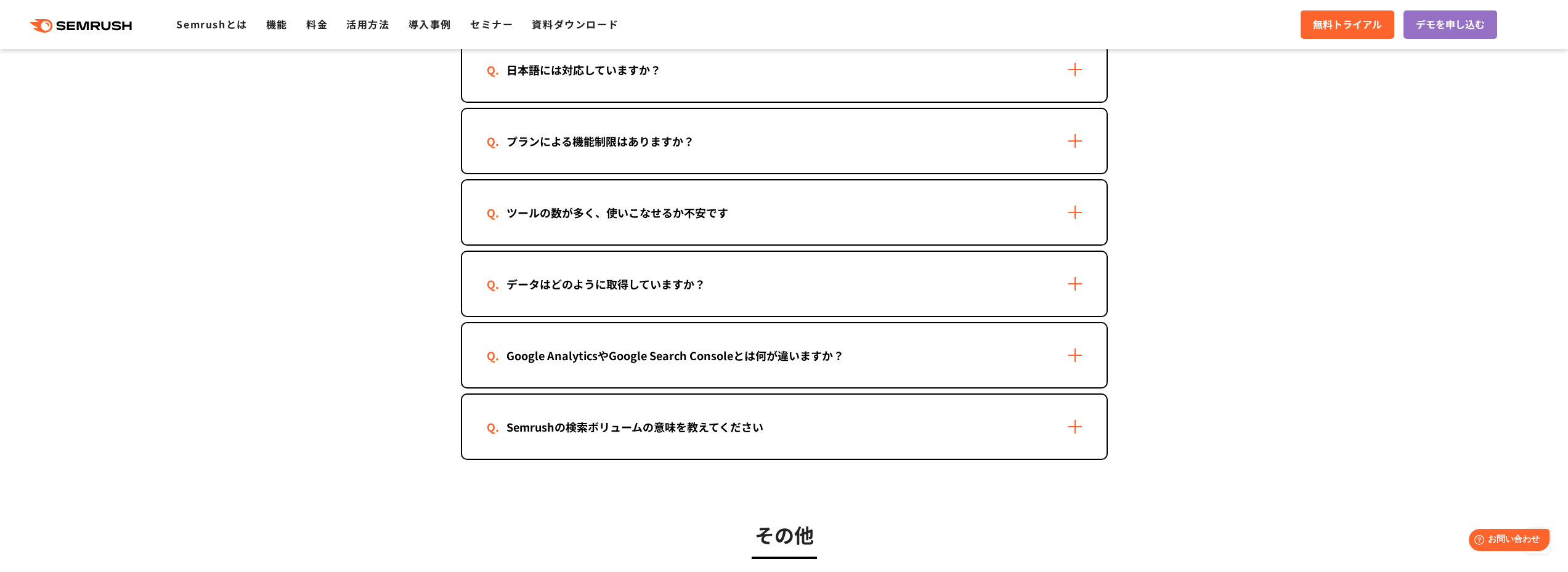
click at [1068, 187] on div "ツールの数が多く、使いこなせるか不安です" at bounding box center [784, 212] width 644 height 64
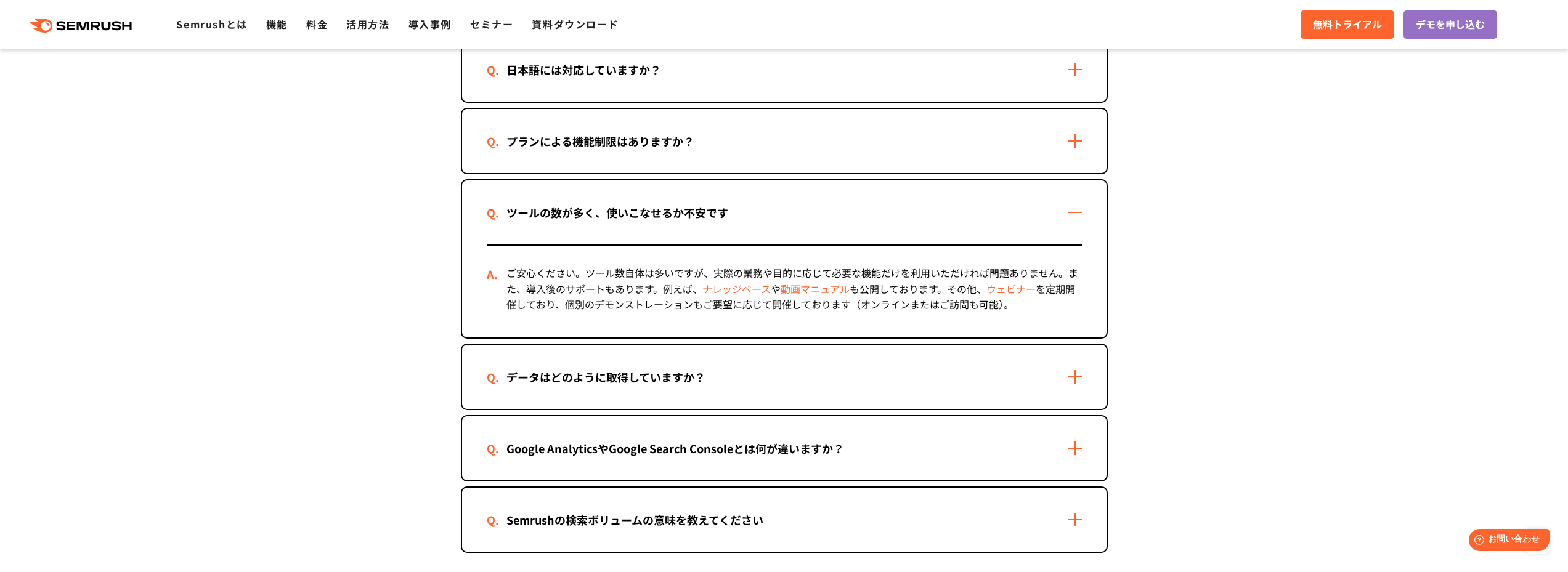
click at [1068, 187] on div "ツールの数が多く、使いこなせるか不安です" at bounding box center [784, 212] width 644 height 64
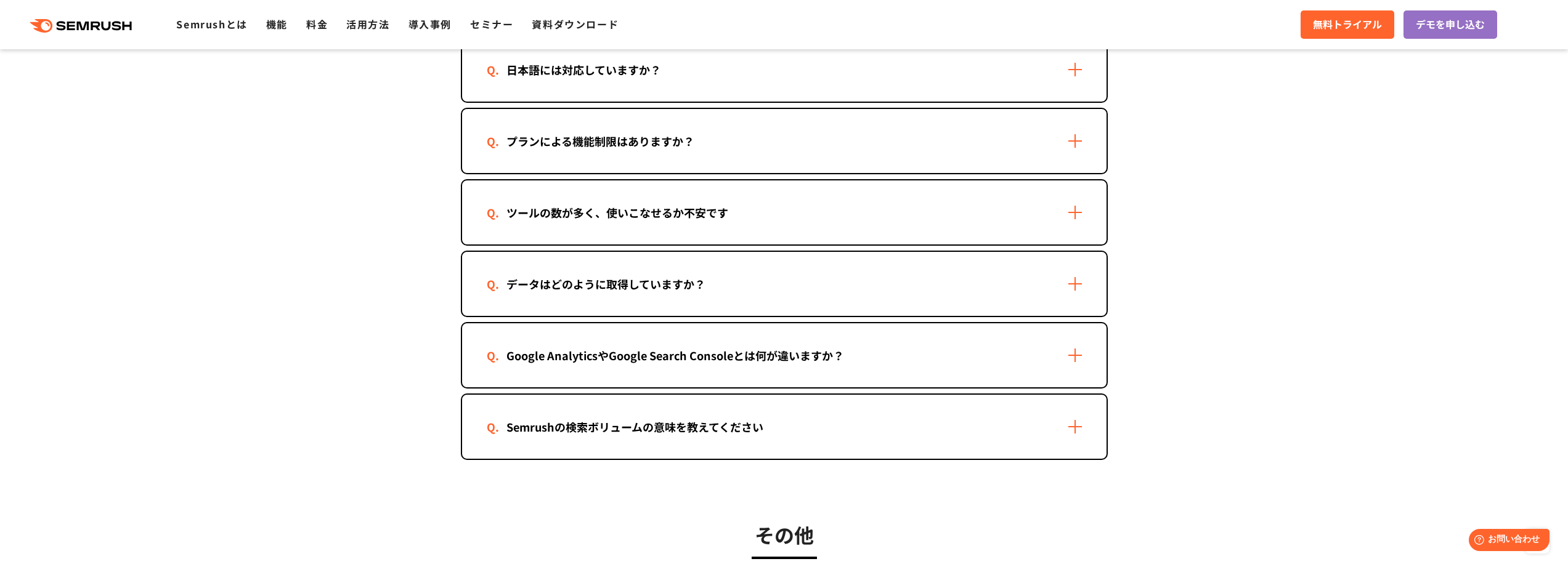
click at [1045, 293] on div "データはどのように取得していますか？" at bounding box center [784, 283] width 644 height 64
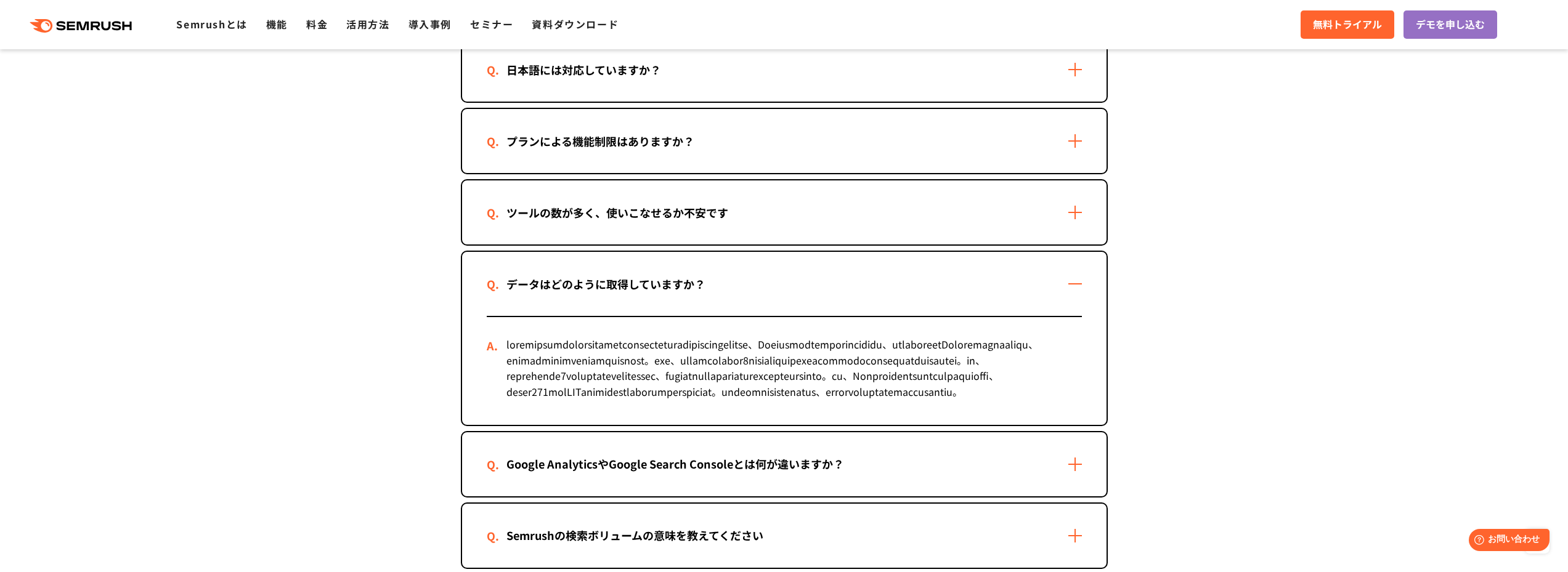
click at [1043, 286] on div "データはどのように取得していますか？" at bounding box center [784, 283] width 644 height 64
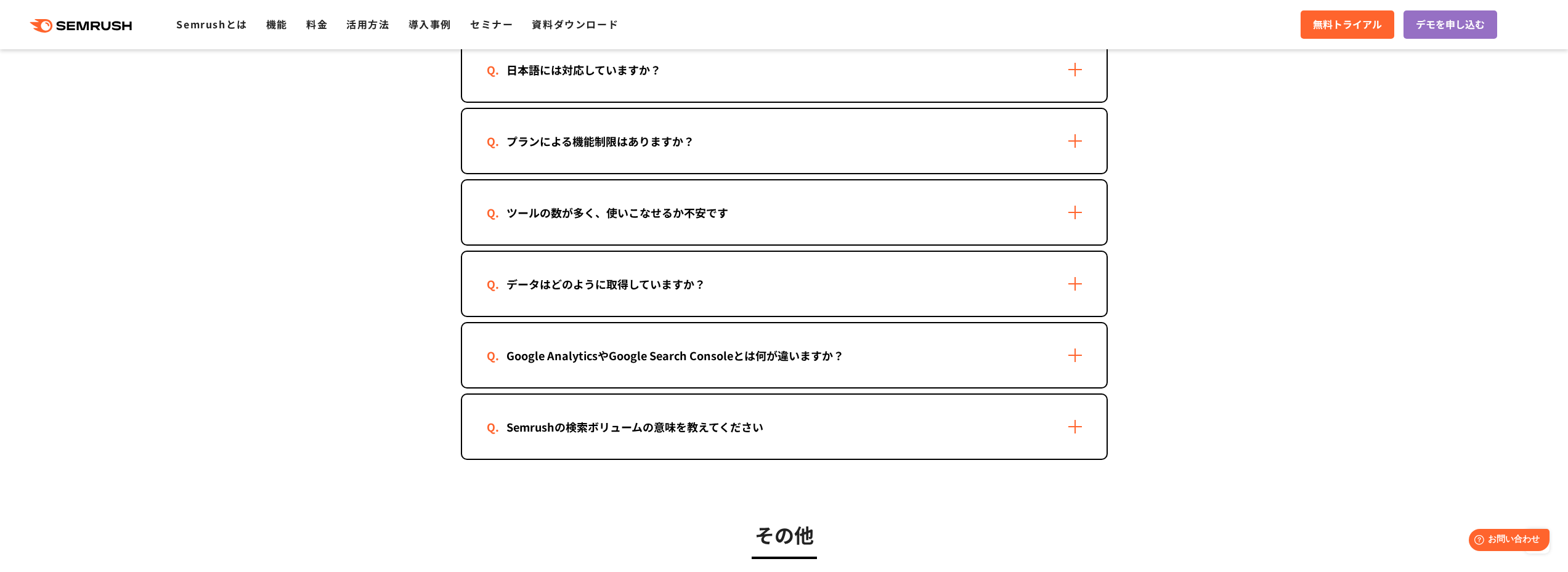
click at [1052, 360] on div "Google AnalyticsやGoogle Search Consoleとは何が違いますか？" at bounding box center [784, 355] width 644 height 64
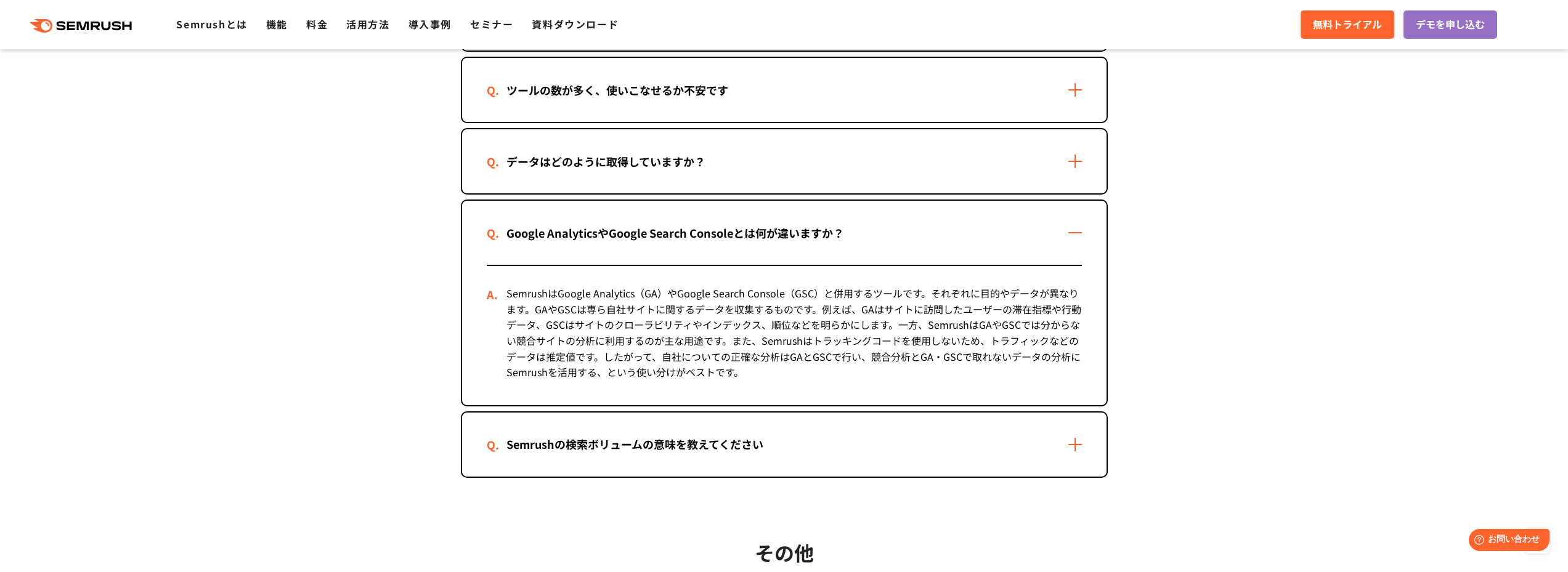
scroll to position [2030, 0]
